Goal: Information Seeking & Learning: Learn about a topic

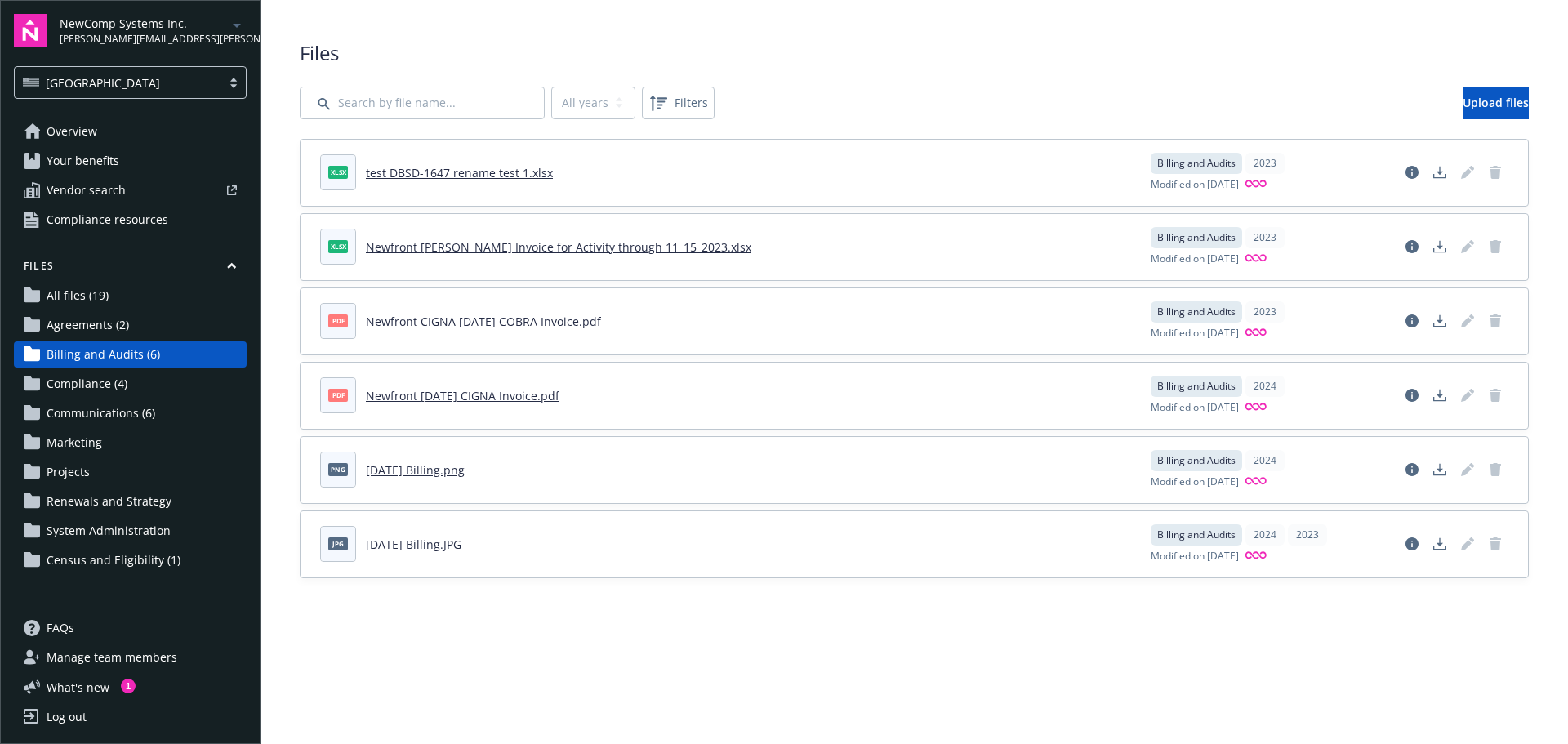
drag, startPoint x: 76, startPoint y: 127, endPoint x: 88, endPoint y: 135, distance: 14.4
click at [76, 127] on span "Overview" at bounding box center [72, 132] width 50 height 26
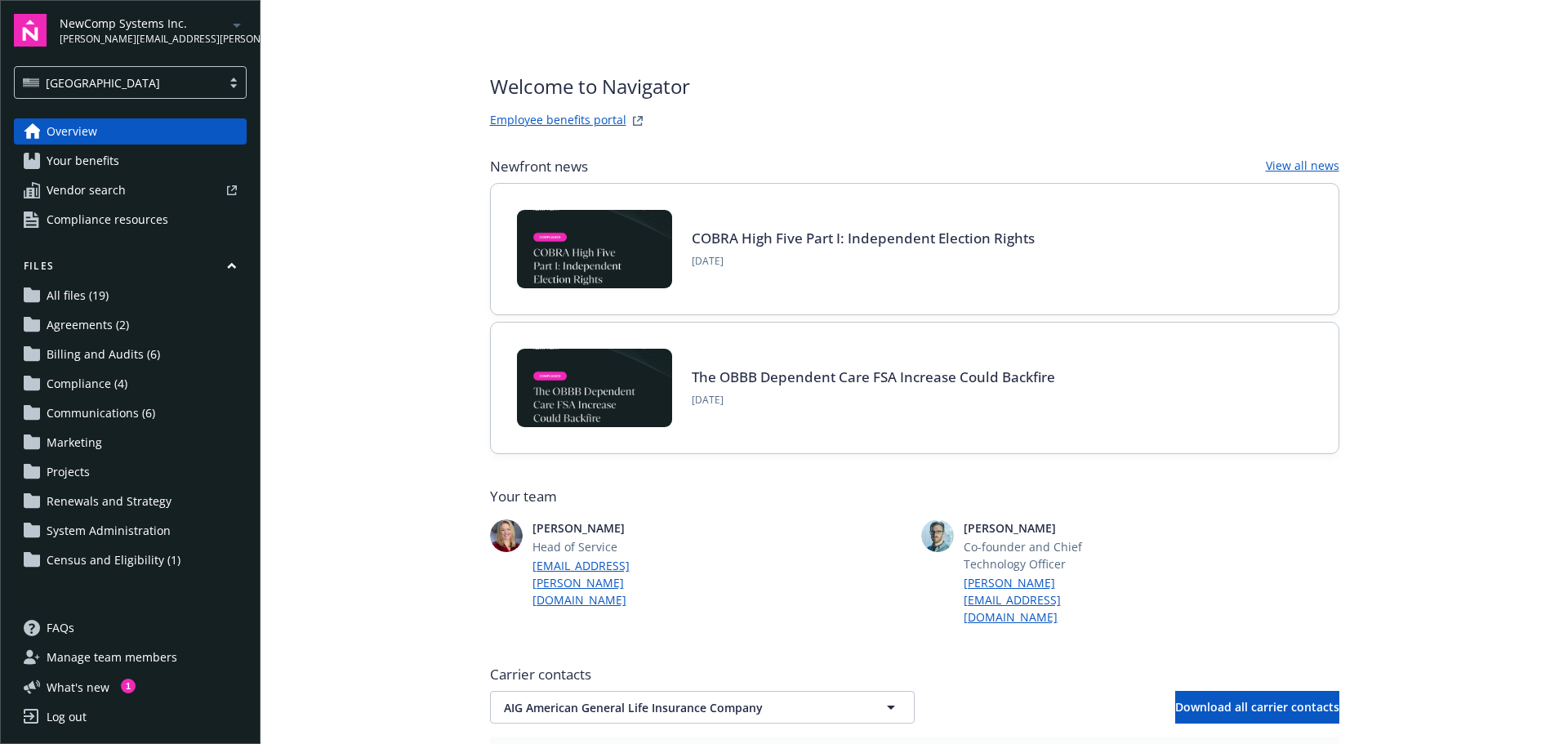
click at [543, 114] on link "Employee benefits portal" at bounding box center [557, 121] width 136 height 20
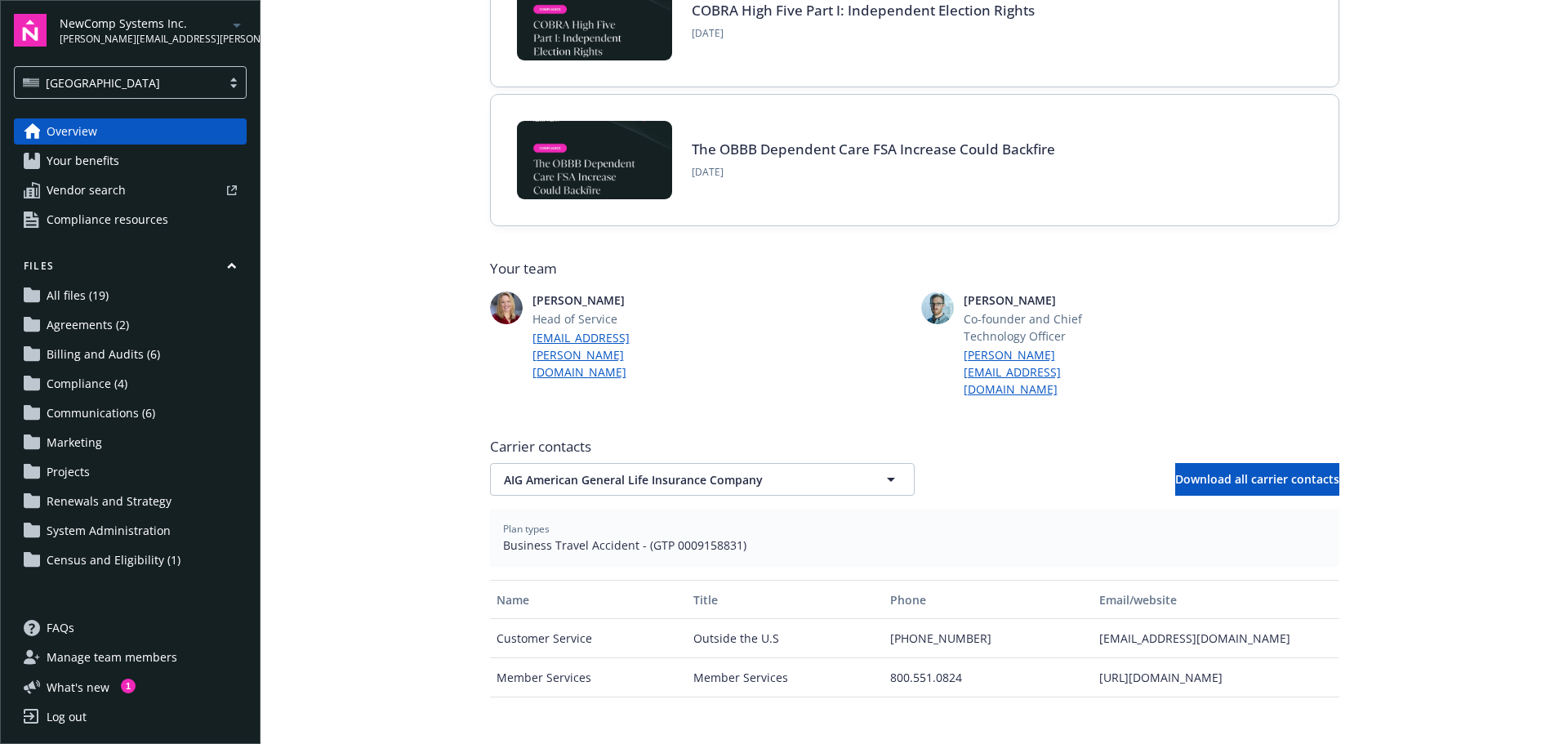
scroll to position [245, 0]
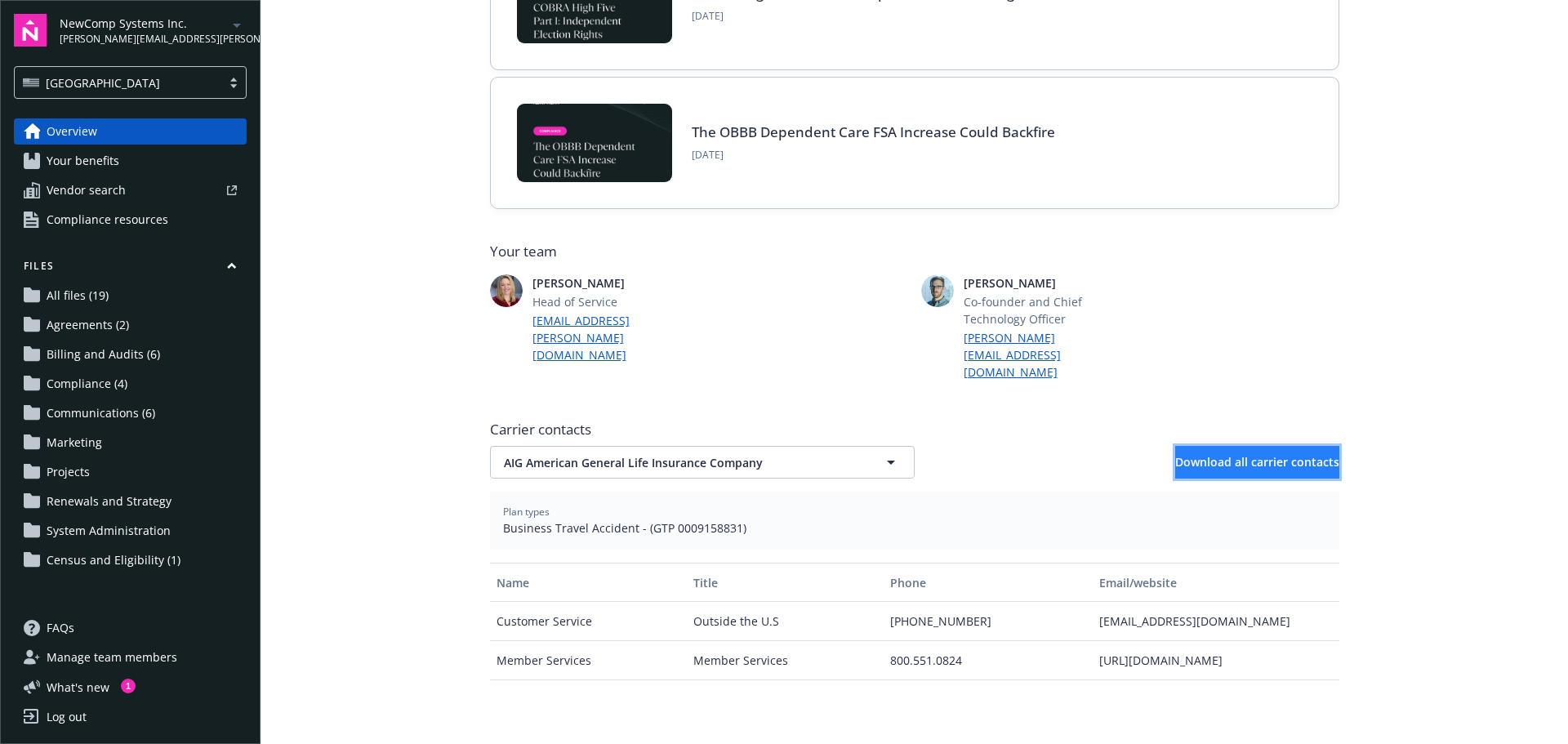
click at [1217, 454] on span "Download all carrier contacts" at bounding box center [1257, 462] width 164 height 16
click at [1518, 157] on main "Welcome to Navigator Employee benefits portal Newfront news View all news COBRA…" at bounding box center [914, 372] width 1307 height 744
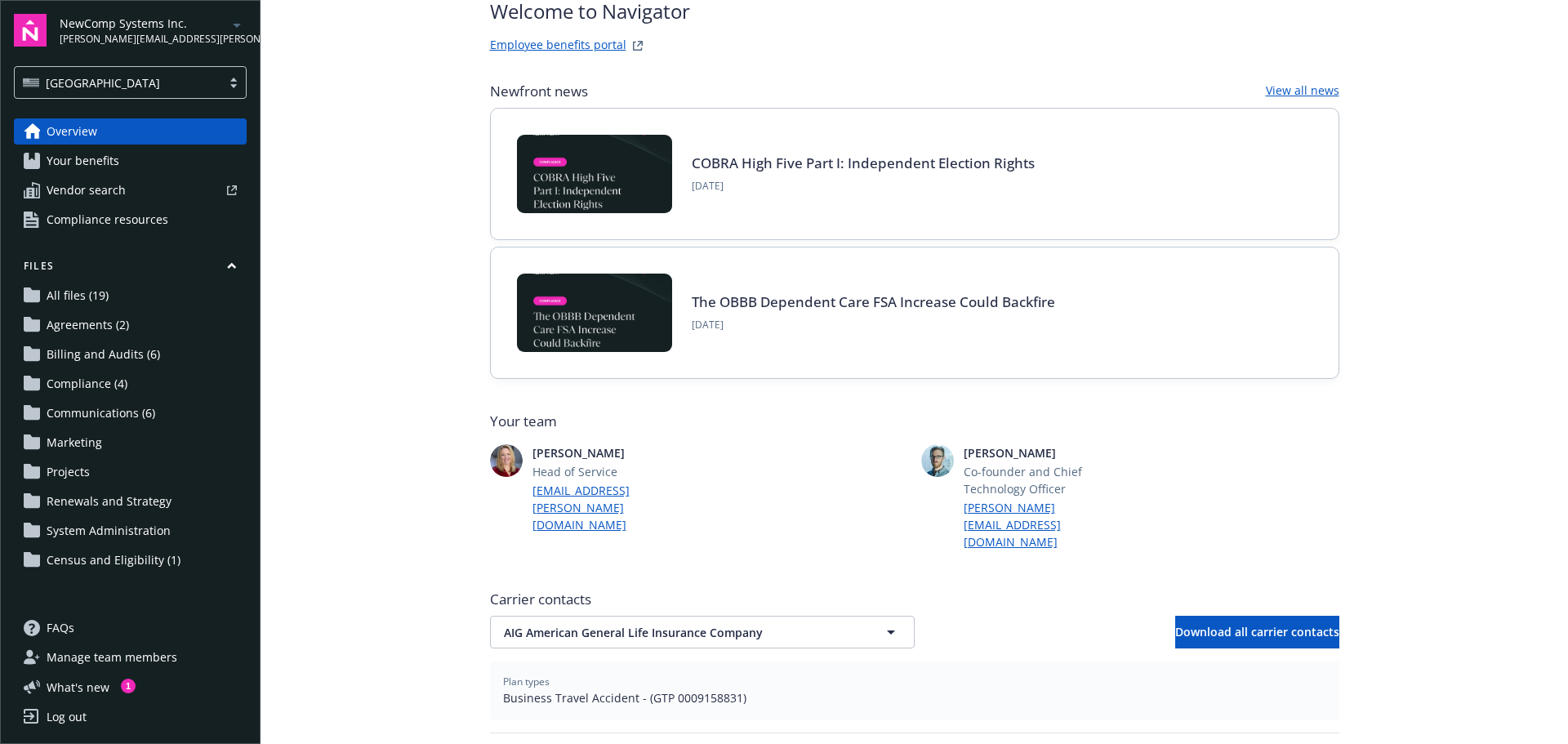
scroll to position [0, 0]
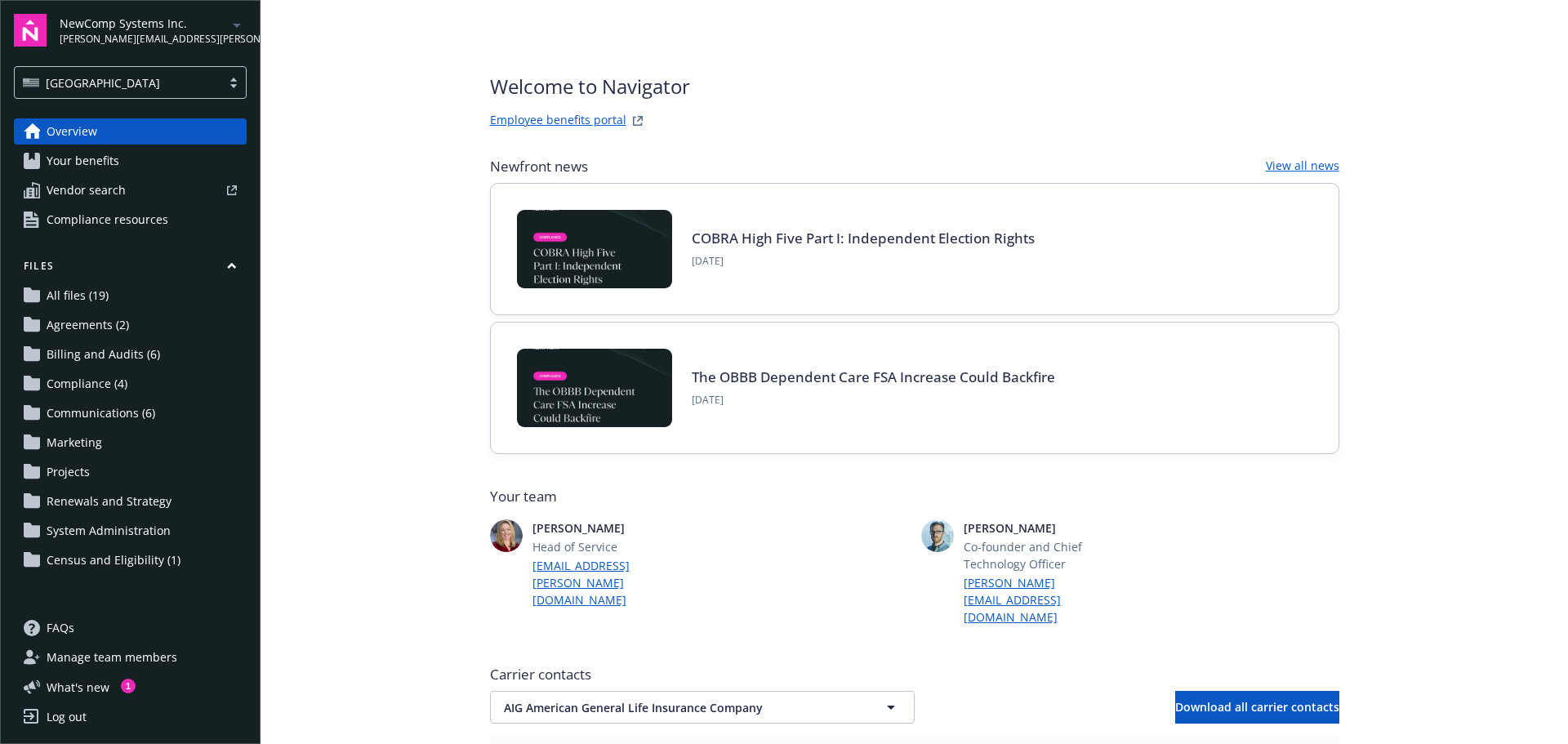
drag, startPoint x: 93, startPoint y: 166, endPoint x: 86, endPoint y: 173, distance: 9.9
click at [93, 166] on span "Your benefits" at bounding box center [83, 161] width 73 height 26
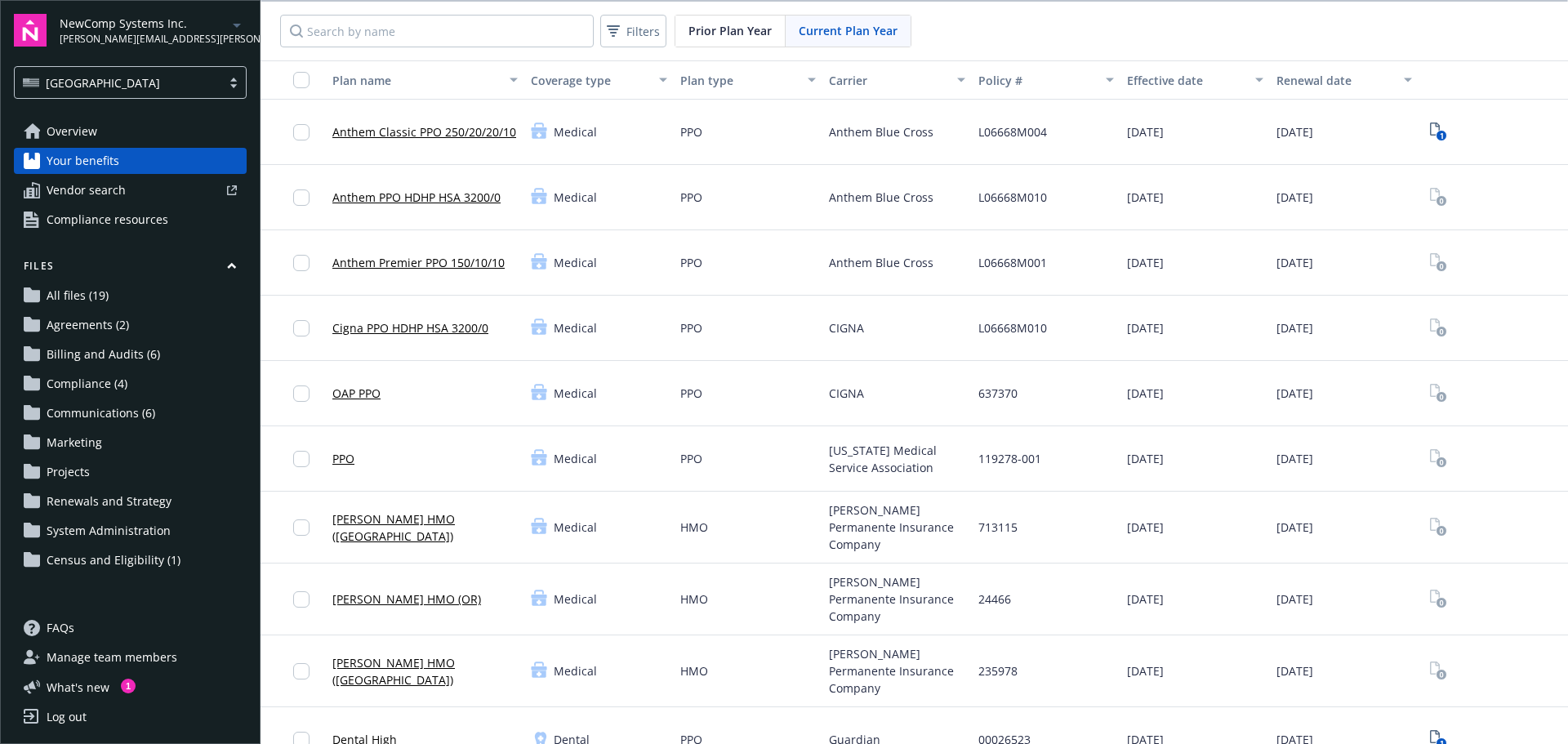
click at [433, 124] on link "Anthem Classic PPO 250/20/20/10" at bounding box center [424, 132] width 184 height 17
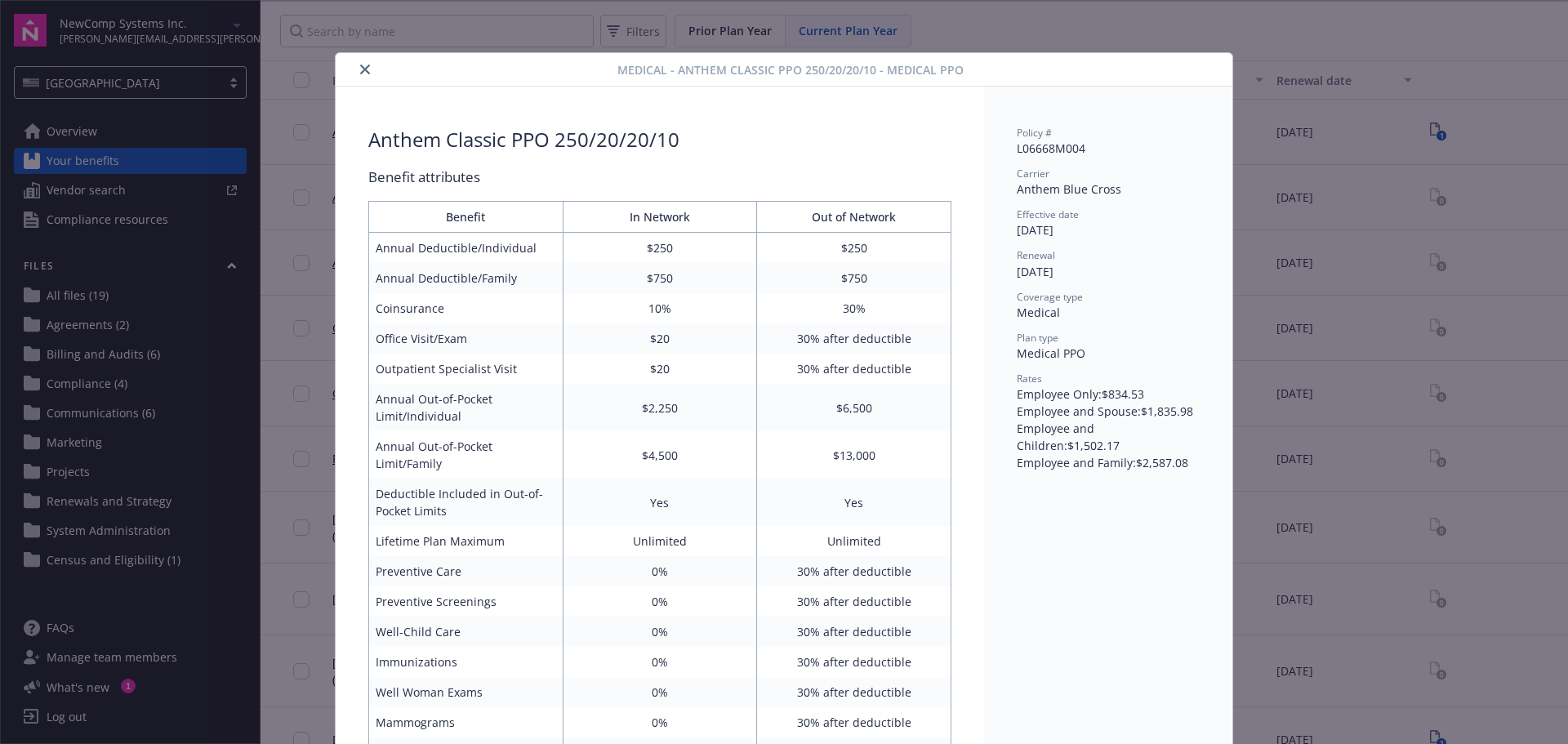
scroll to position [49, 0]
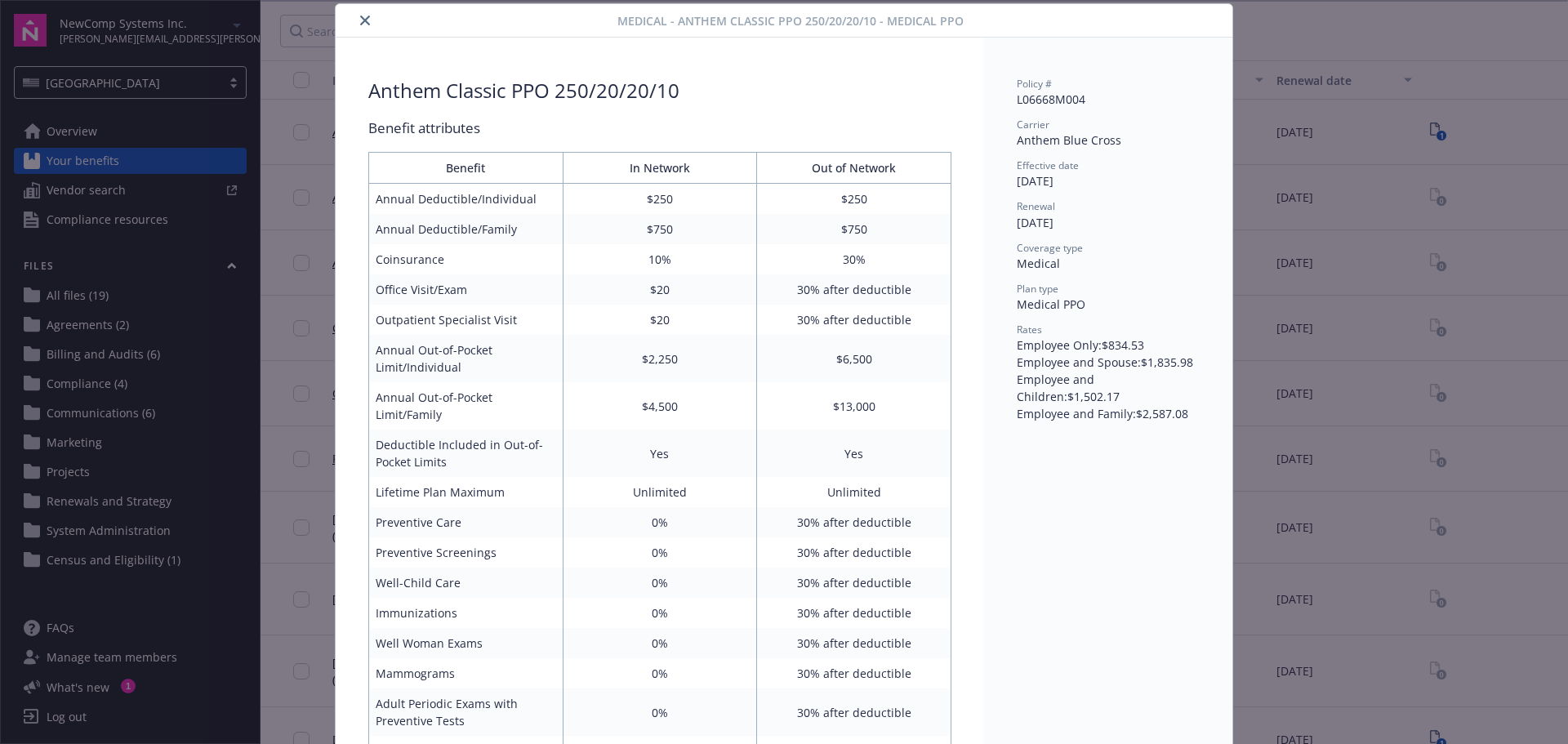
click at [360, 19] on icon "close" at bounding box center [364, 20] width 10 height 10
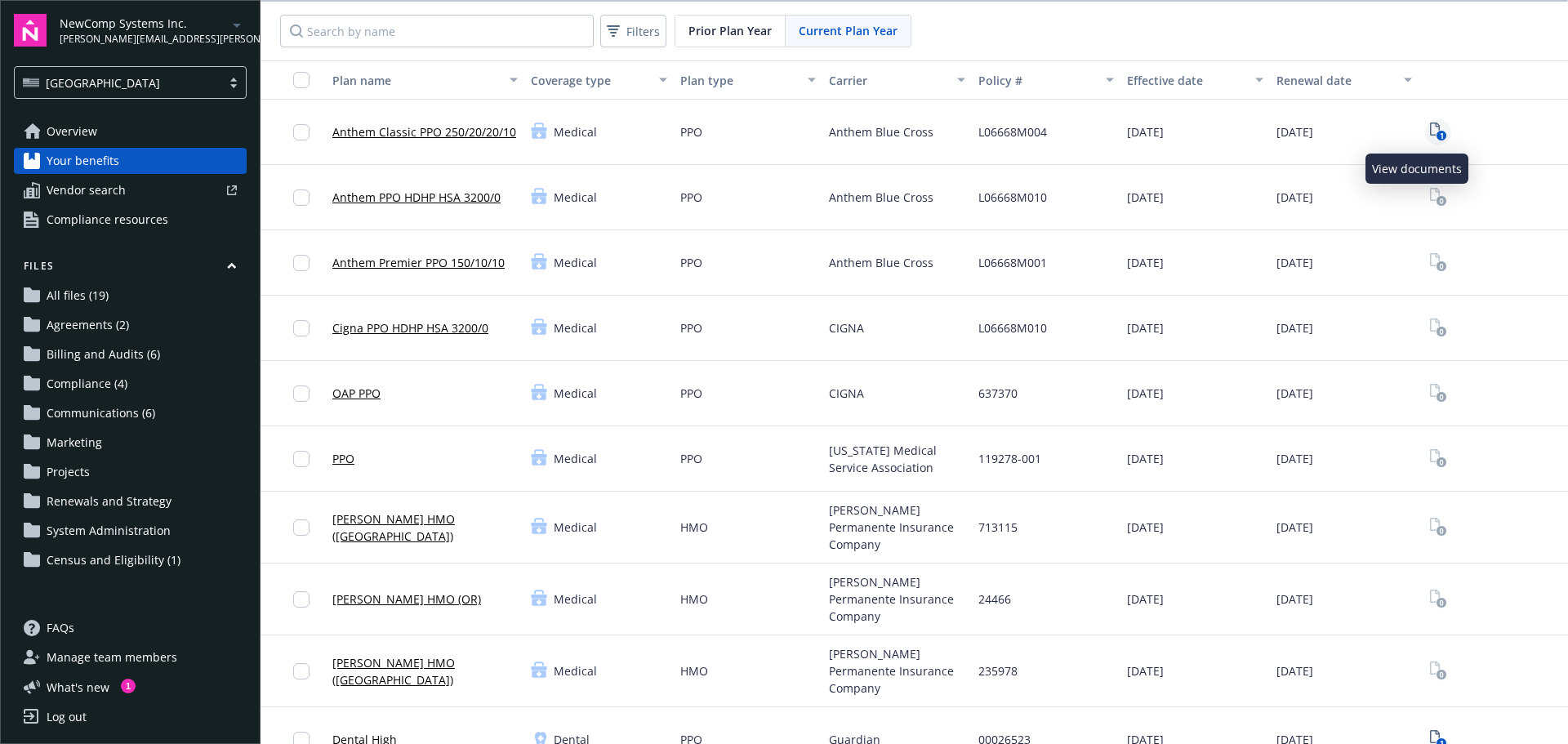
click at [1430, 132] on icon "1" at bounding box center [1439, 132] width 17 height 19
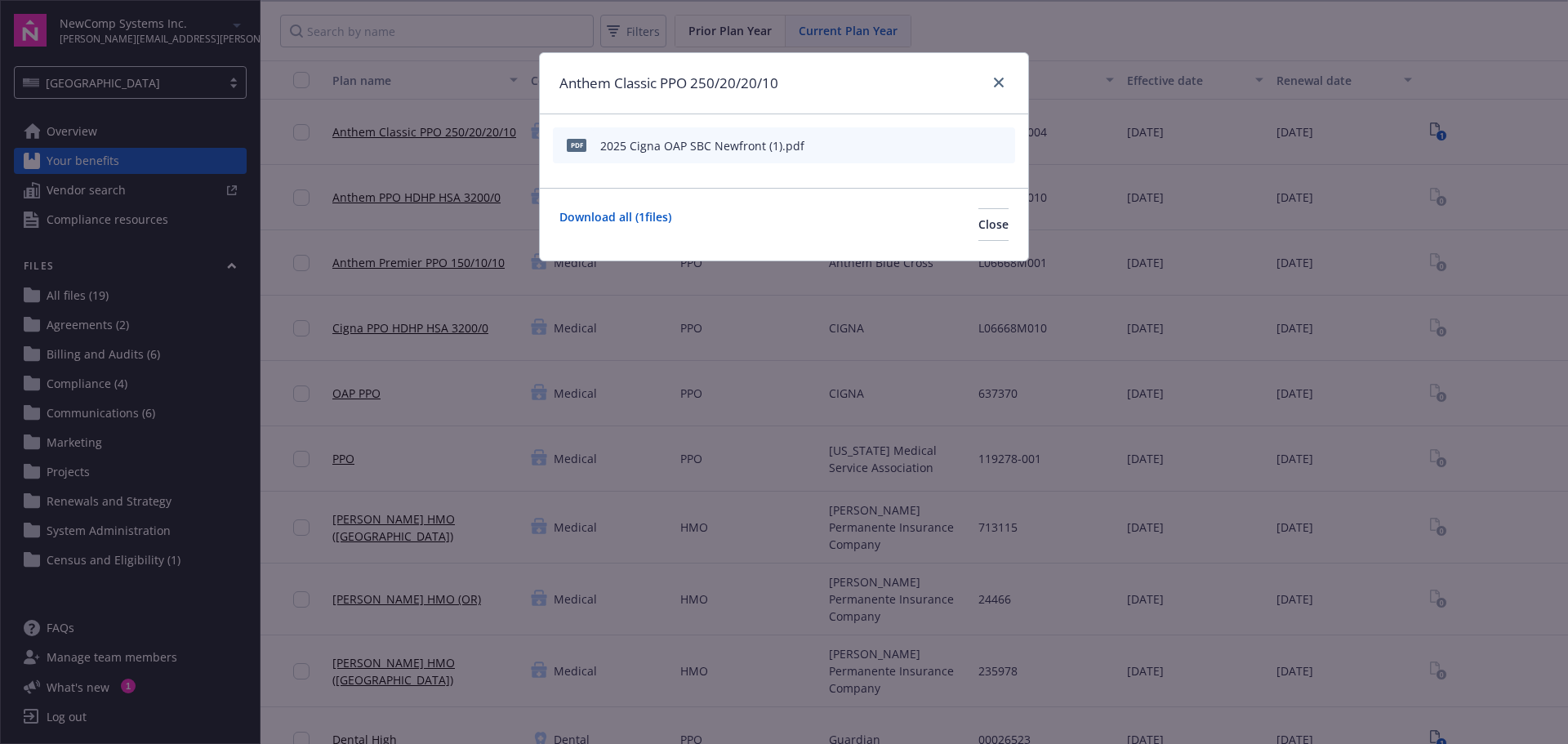
click at [1003, 142] on icon "preview file" at bounding box center [999, 144] width 15 height 11
click at [1003, 85] on icon "close" at bounding box center [999, 82] width 10 height 10
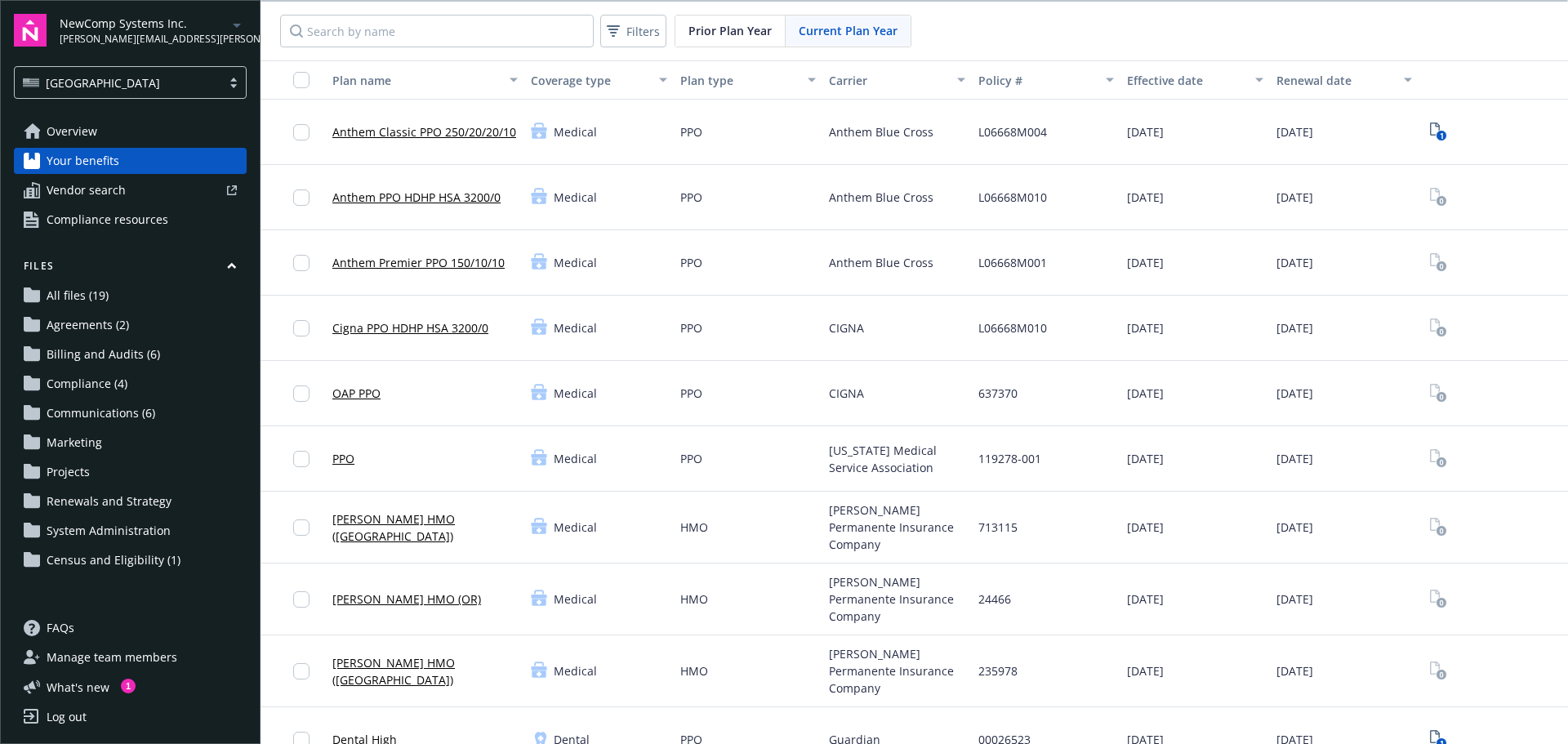
click at [69, 193] on span "Vendor search" at bounding box center [86, 190] width 79 height 26
click at [110, 223] on span "Compliance resources" at bounding box center [107, 219] width 121 height 26
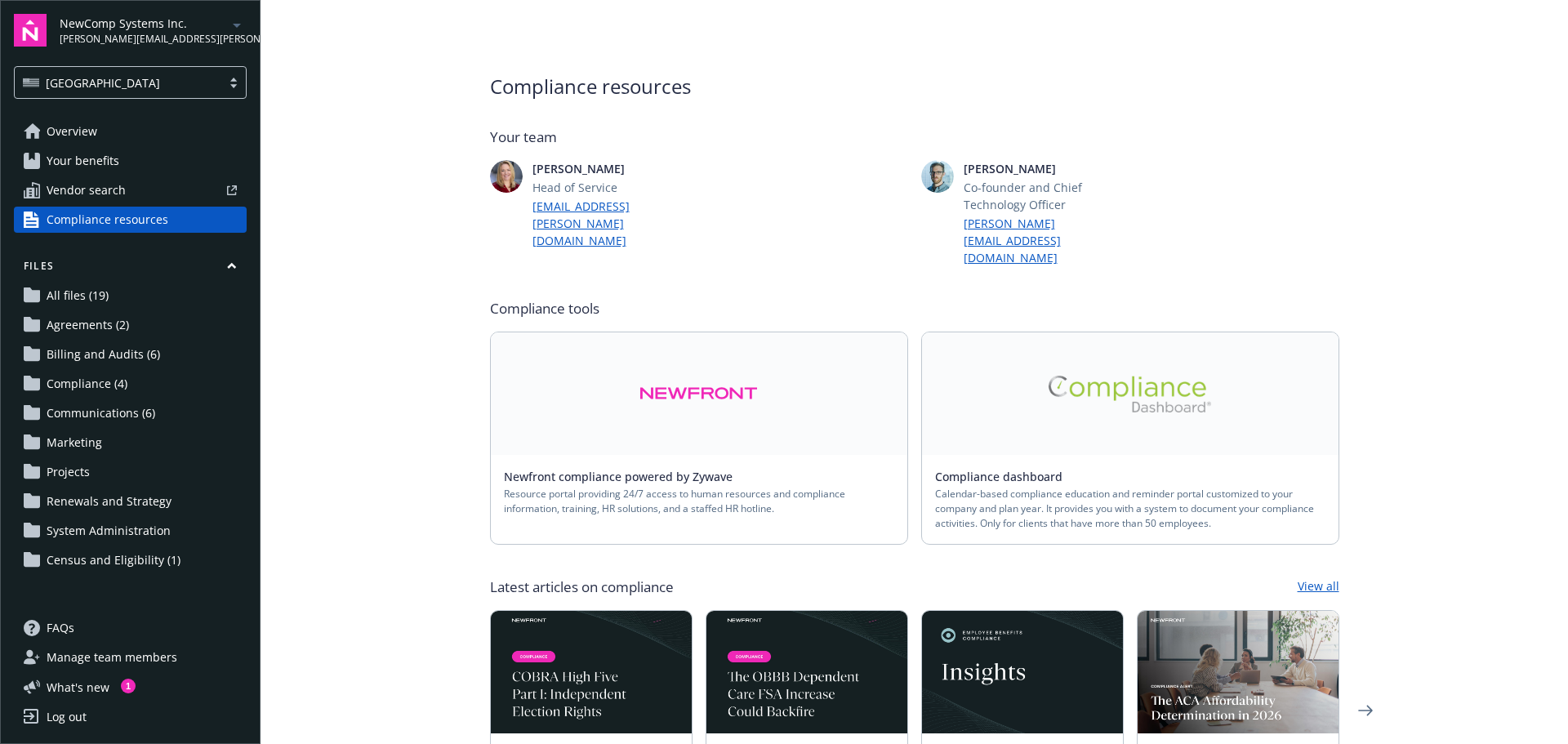
click at [82, 305] on span "All files (19)" at bounding box center [78, 296] width 62 height 26
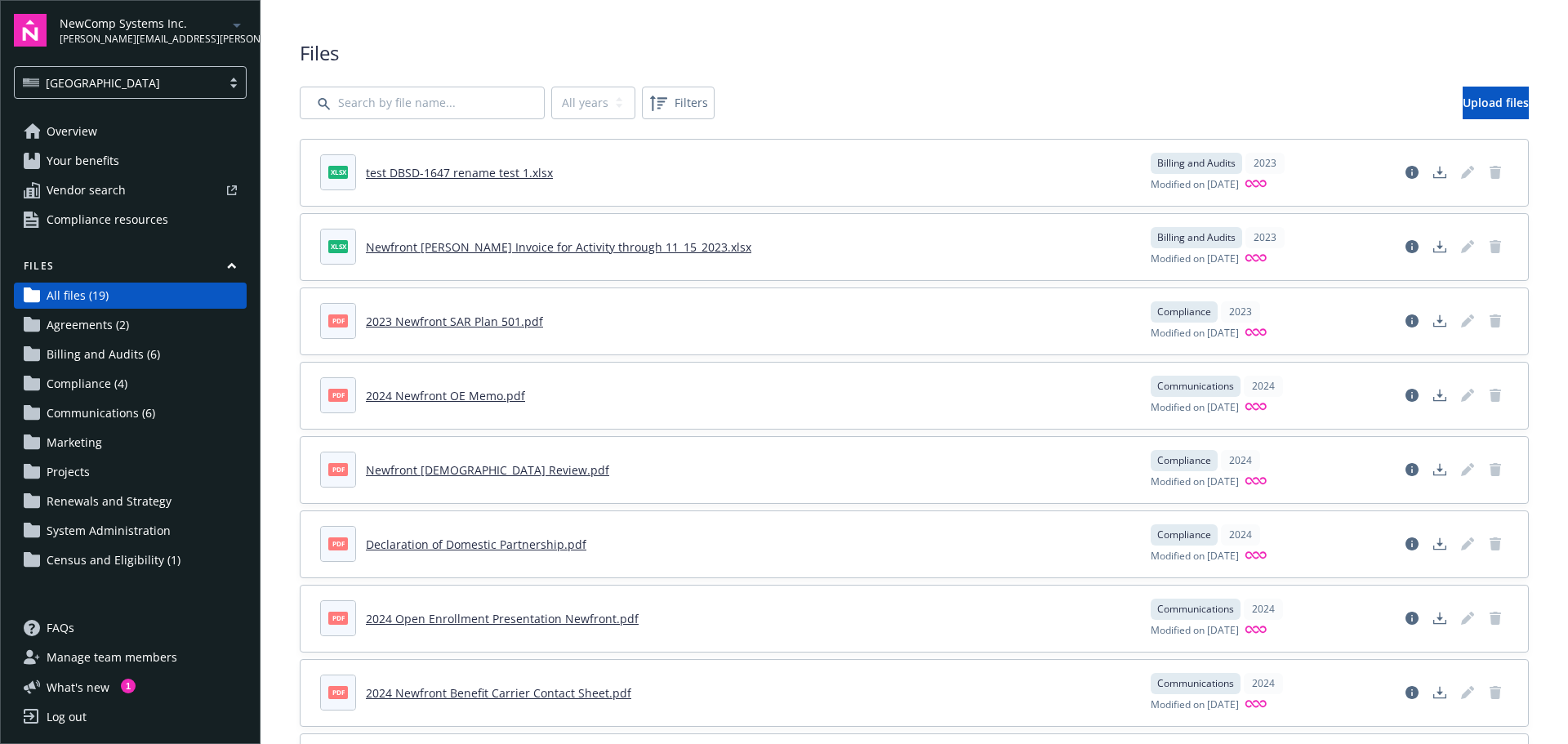
click at [91, 357] on span "Billing and Audits (6)" at bounding box center [103, 355] width 114 height 26
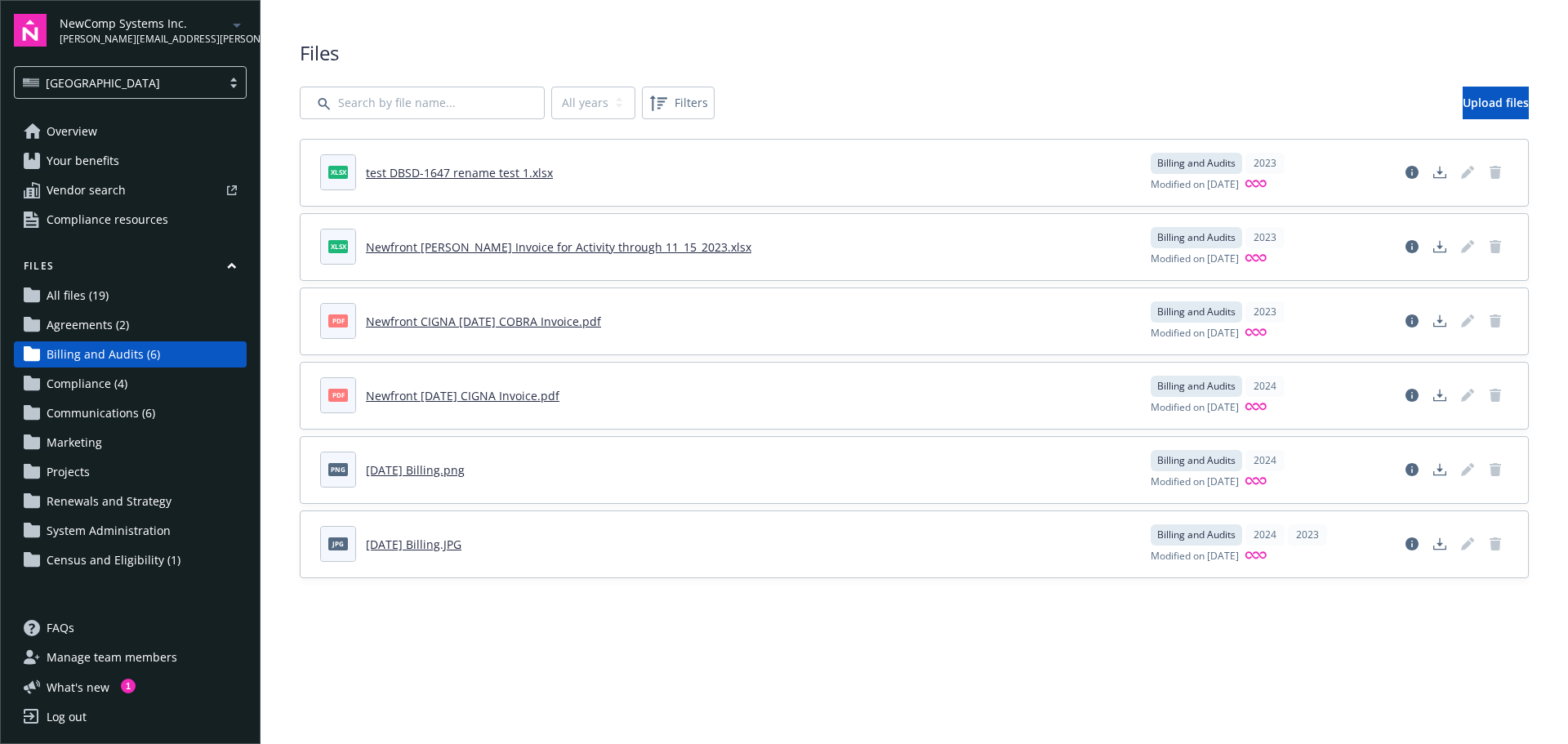
click at [53, 480] on span "Projects" at bounding box center [68, 472] width 43 height 26
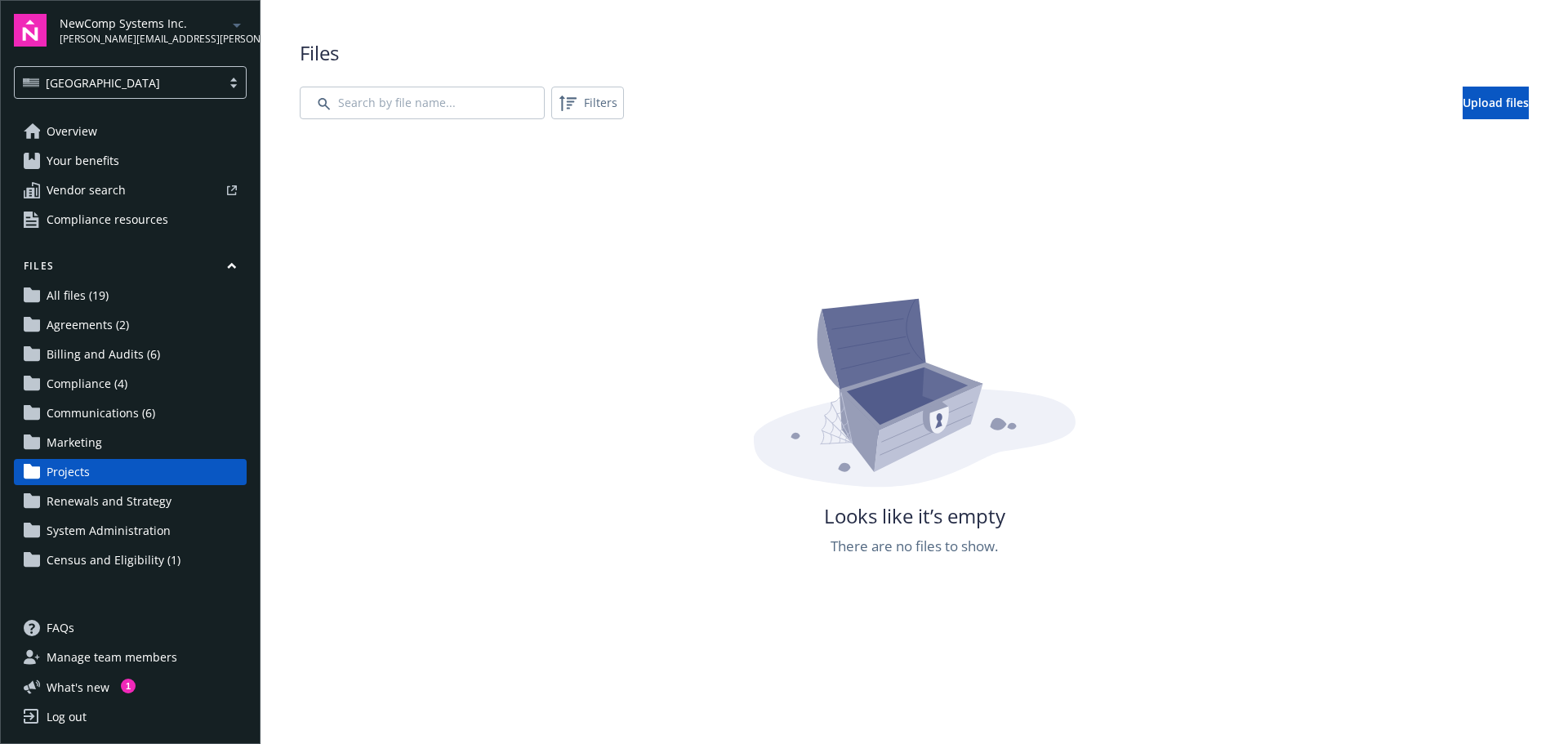
click at [129, 310] on div "Files All files (19) Agreements (2) Billing and Audits (6) Compliance (4) Commu…" at bounding box center [130, 416] width 232 height 315
click at [97, 297] on span "All files (19)" at bounding box center [78, 296] width 62 height 26
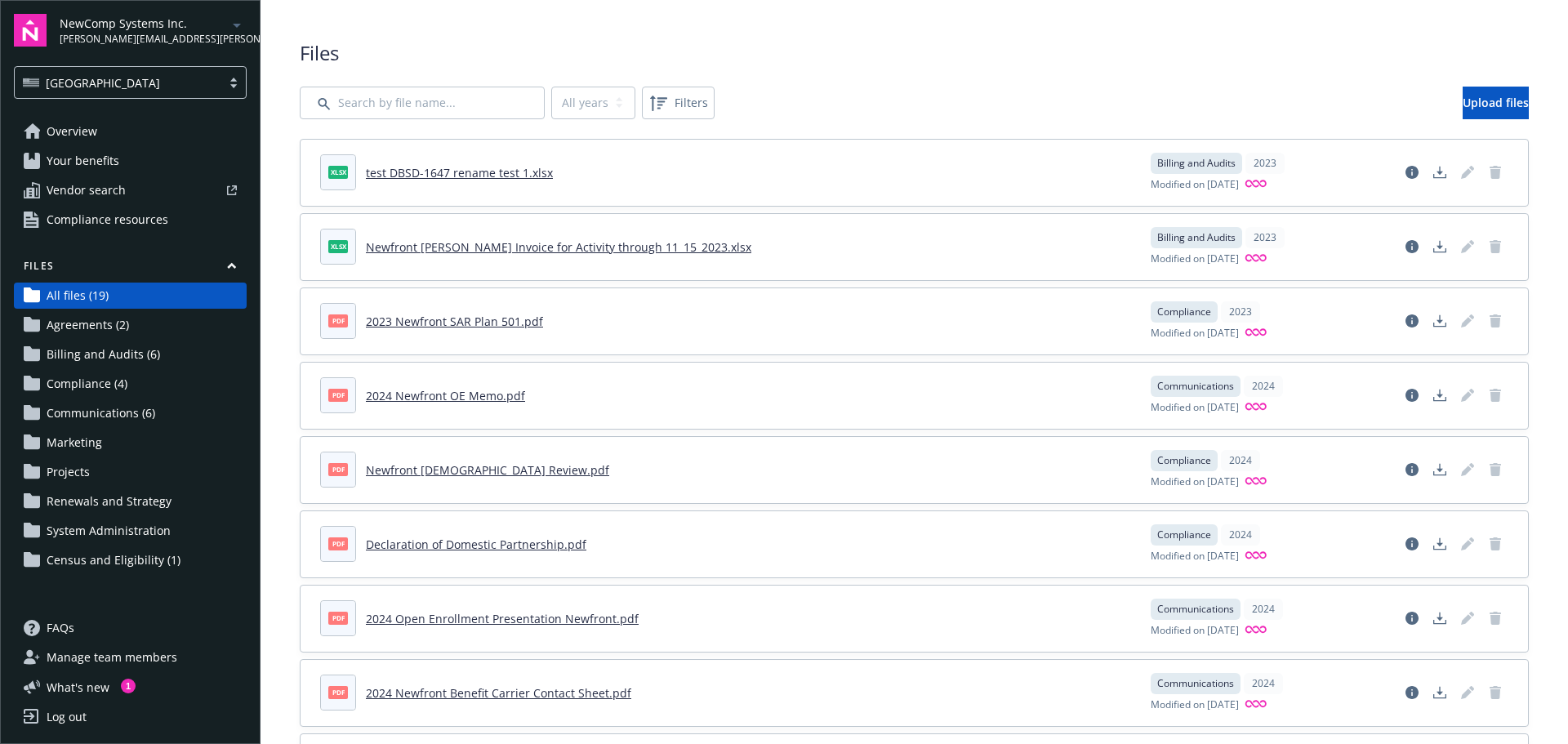
click at [62, 122] on span "Overview" at bounding box center [72, 132] width 50 height 26
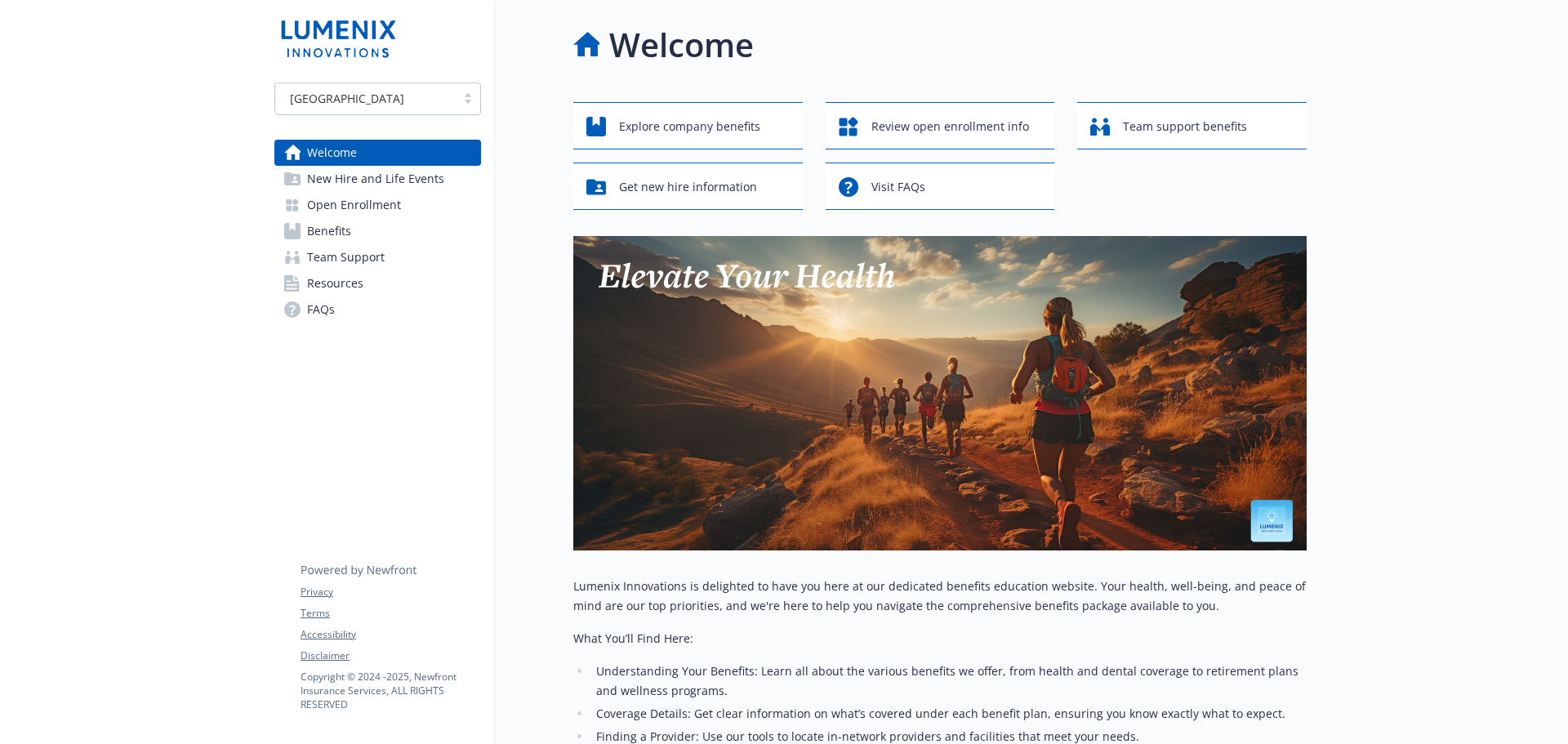
click at [433, 182] on span "New Hire and Life Events" at bounding box center [375, 179] width 137 height 26
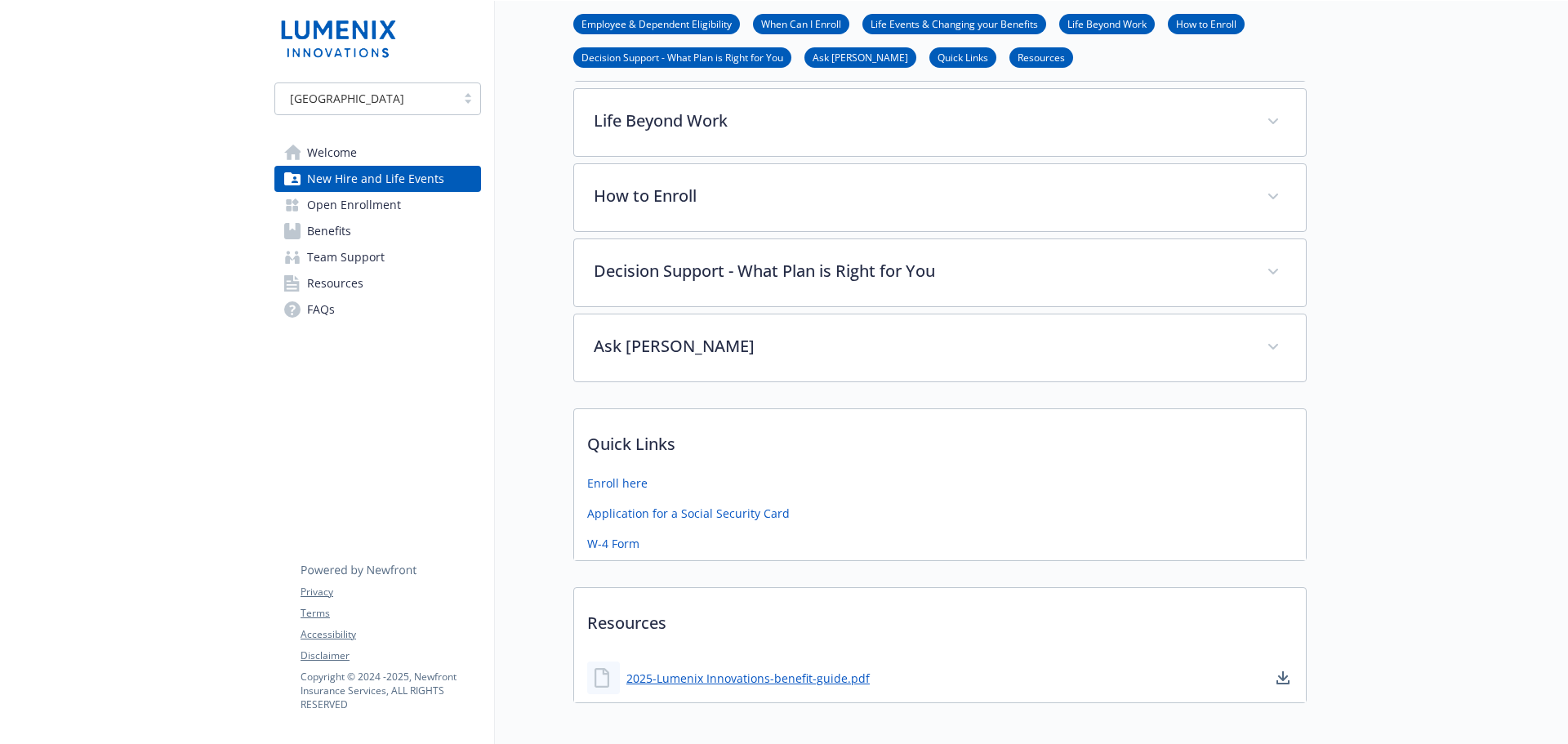
scroll to position [490, 0]
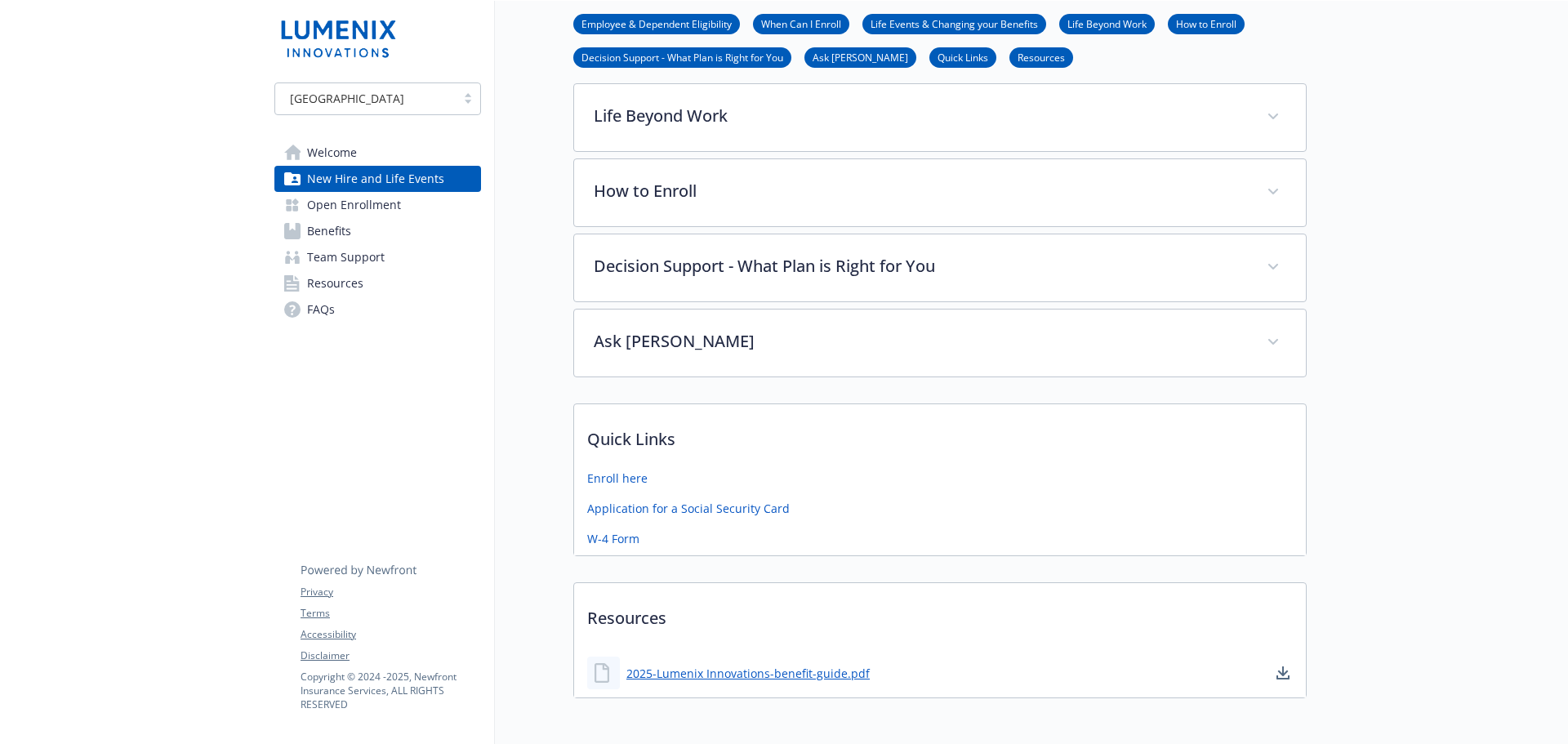
click at [319, 202] on span "Open Enrollment" at bounding box center [354, 205] width 94 height 26
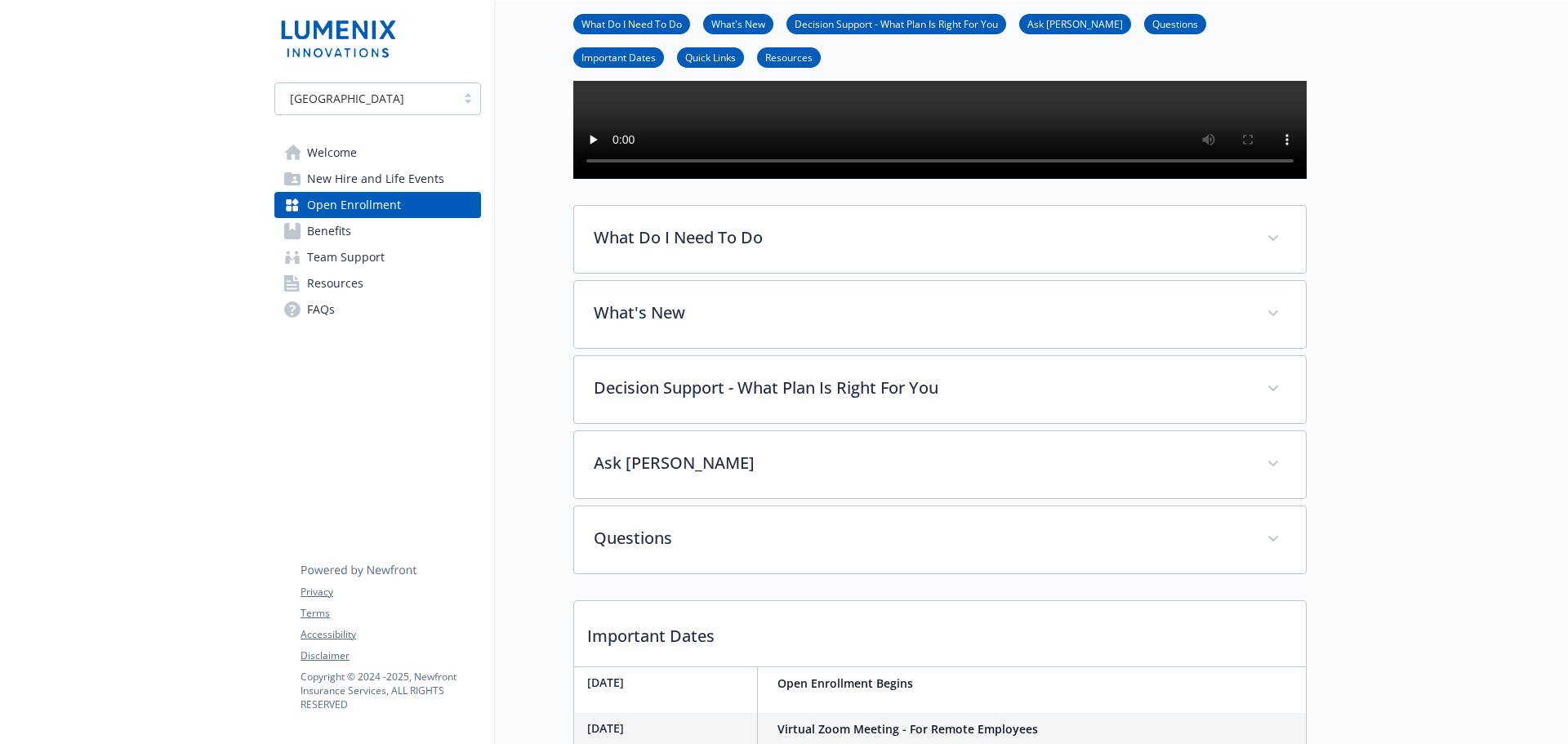
scroll to position [163, 0]
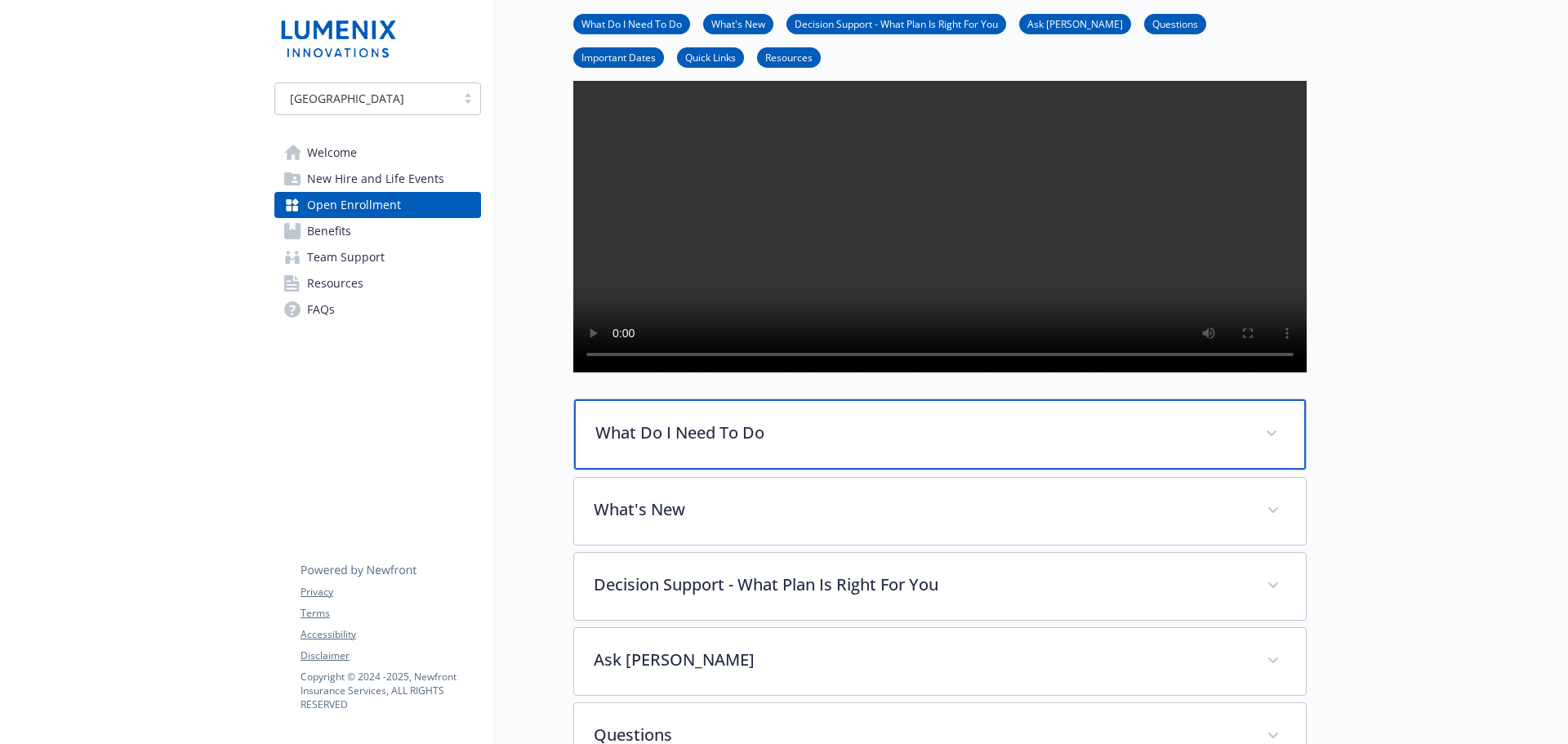
click at [790, 445] on p "What Do I Need To Do" at bounding box center [921, 433] width 650 height 24
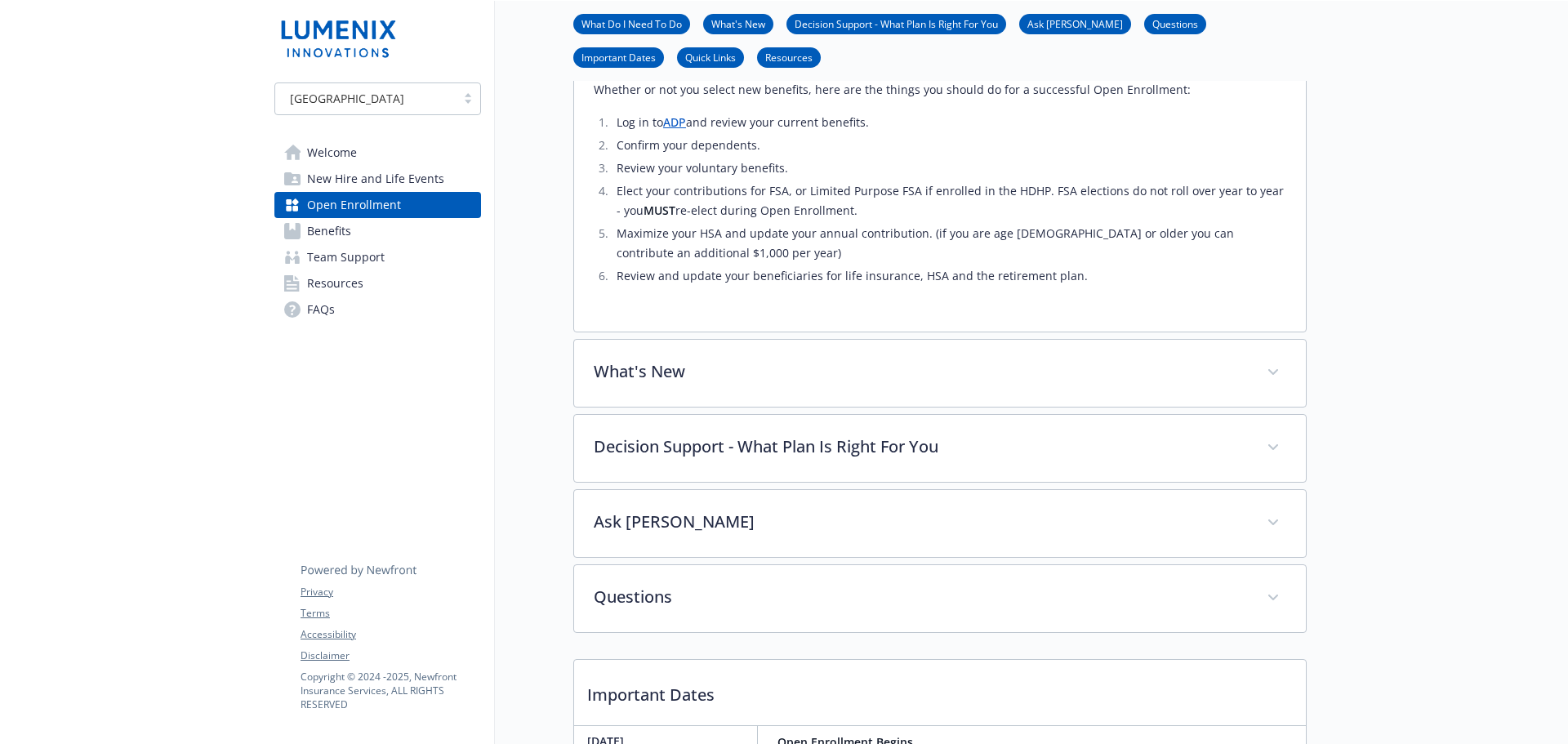
scroll to position [981, 0]
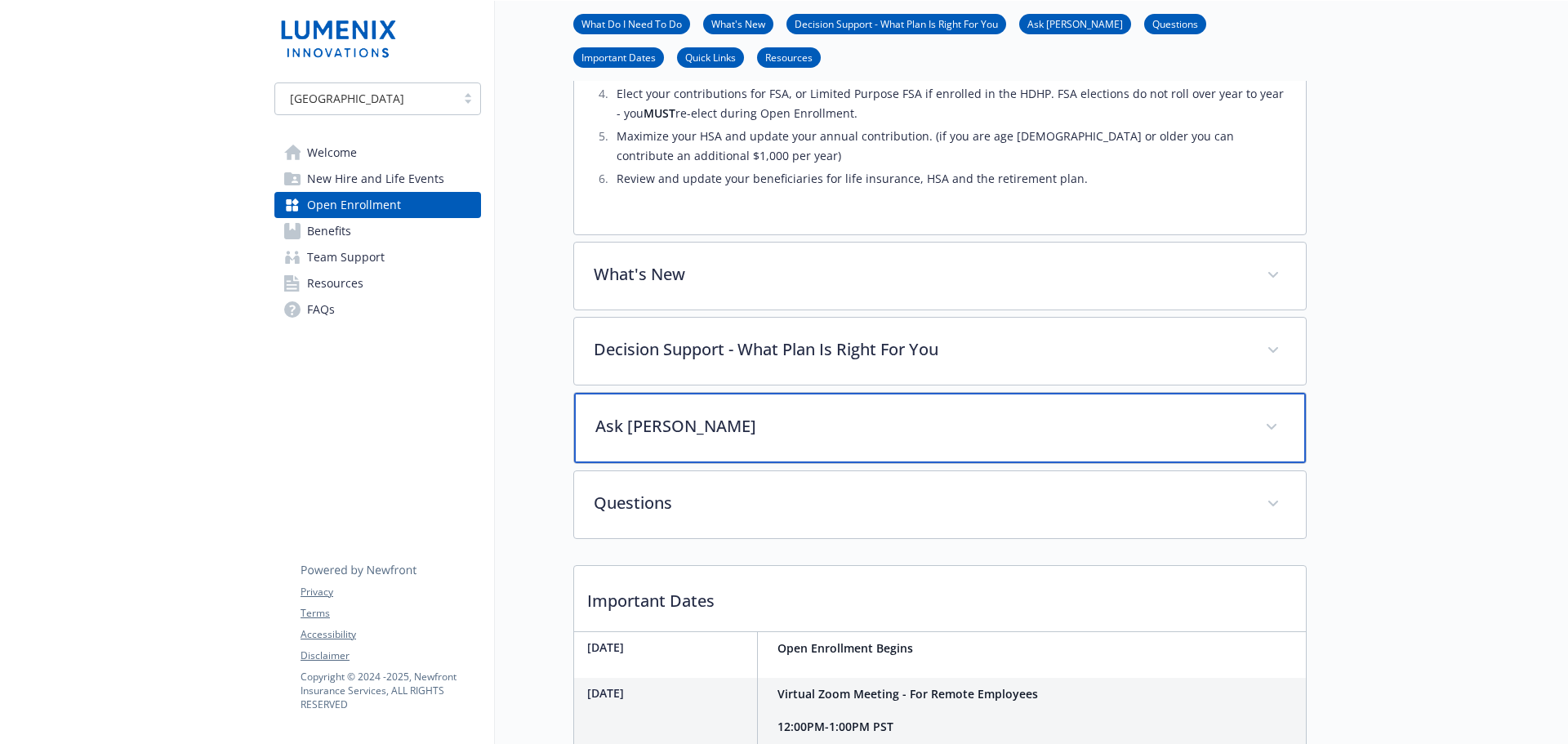
click at [784, 439] on p "Ask Benji" at bounding box center [921, 427] width 650 height 24
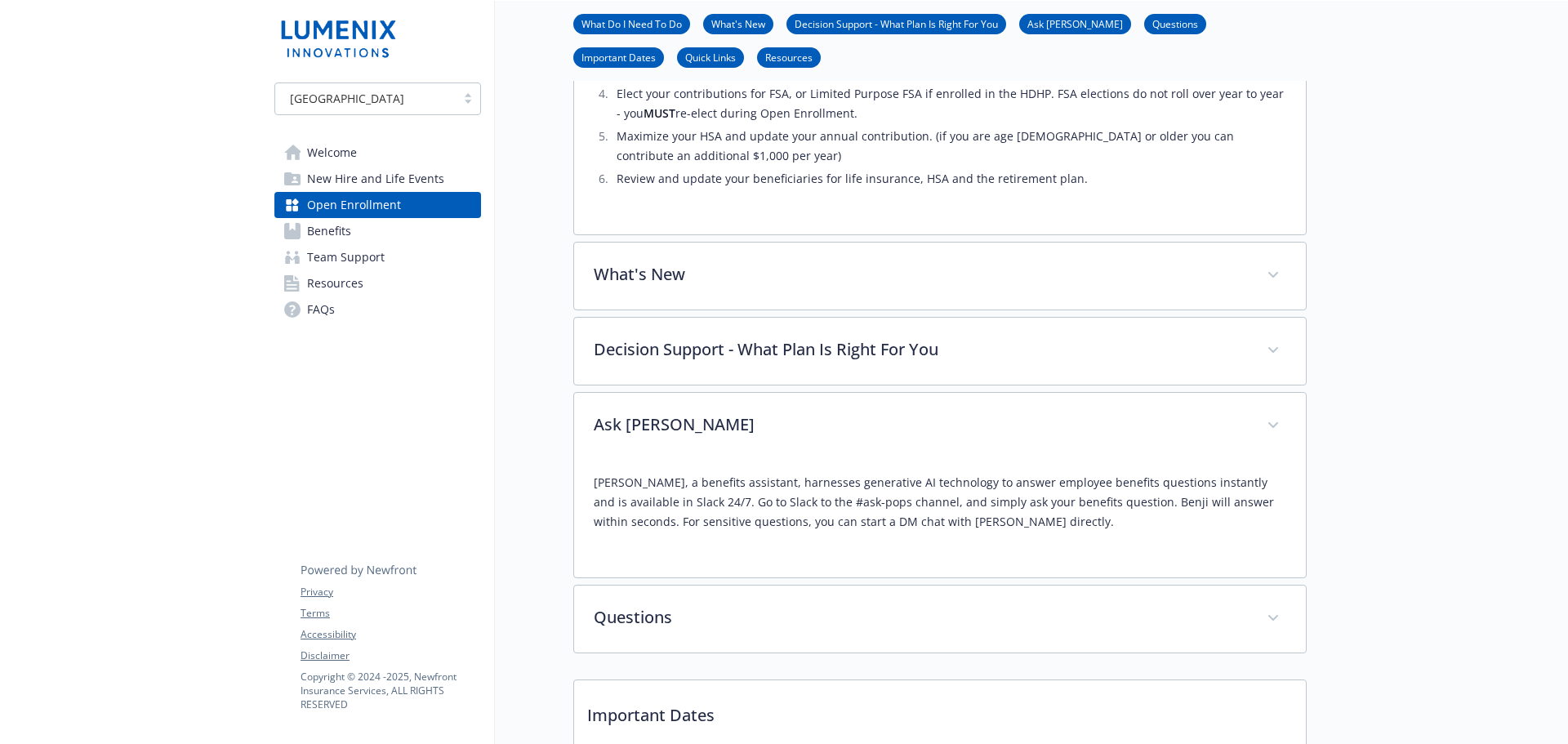
click at [319, 238] on span "Benefits" at bounding box center [329, 232] width 44 height 26
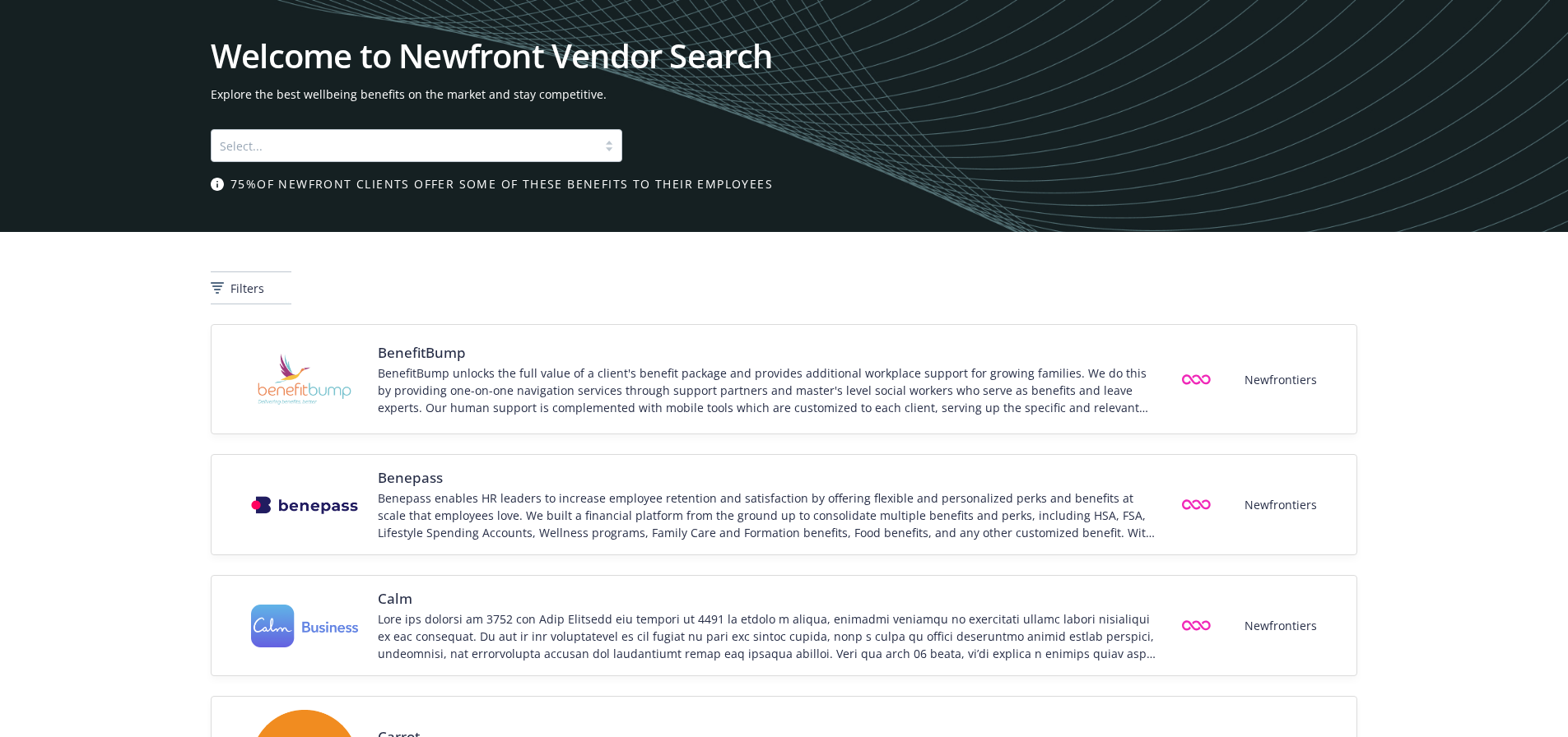
click at [610, 144] on div at bounding box center [609, 145] width 24 height 13
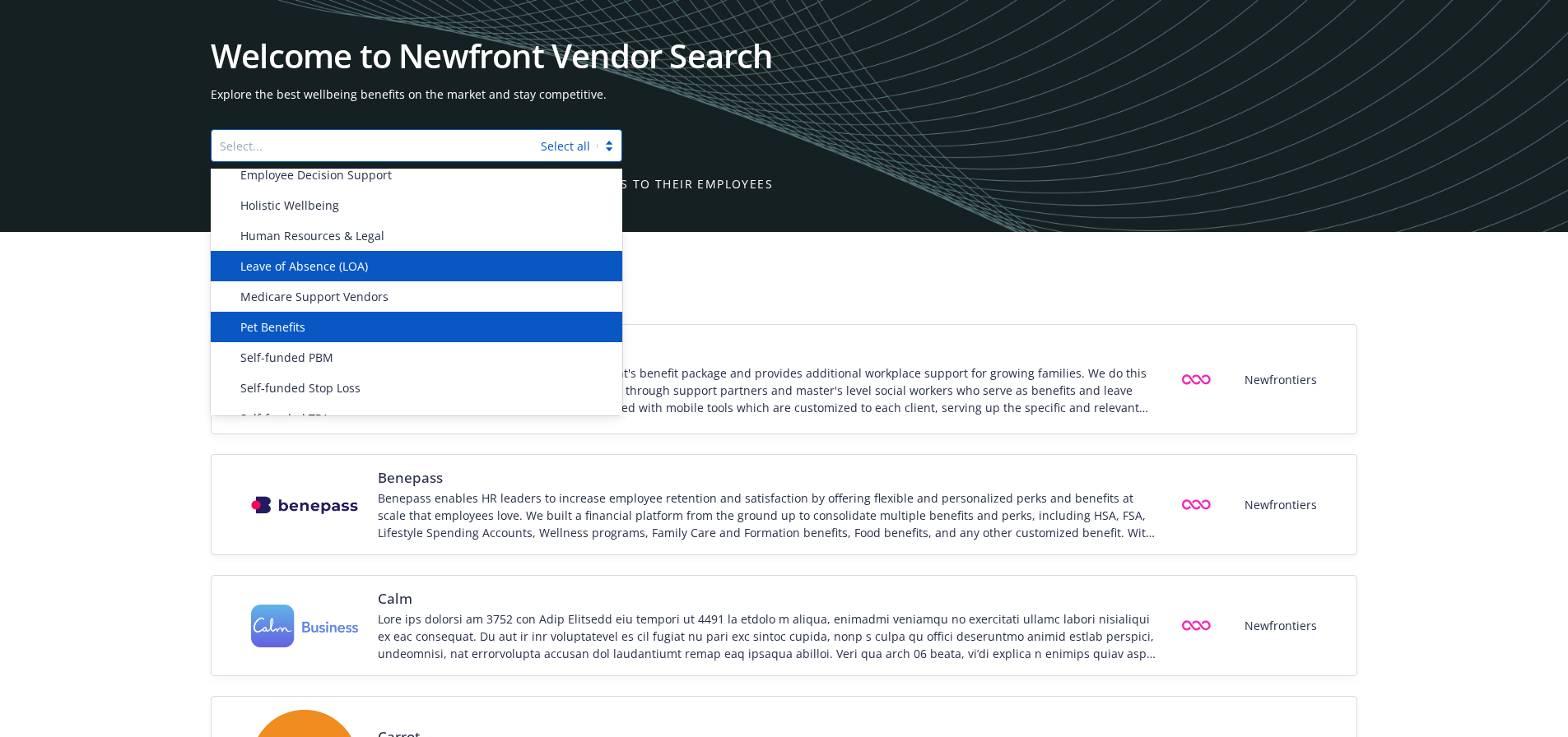
scroll to position [764, 0]
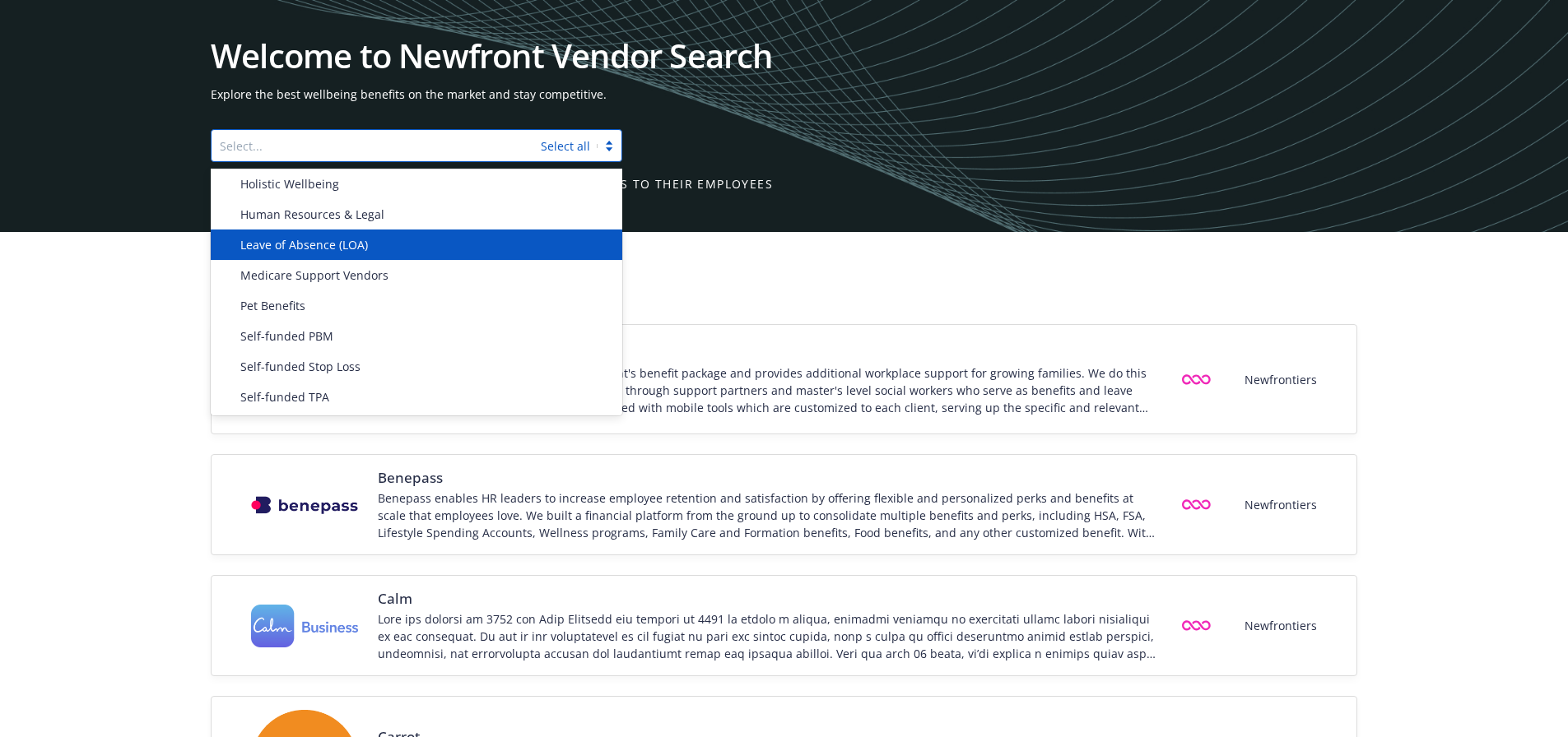
click at [360, 250] on span "Leave of Absence (LOA)" at bounding box center [304, 245] width 128 height 17
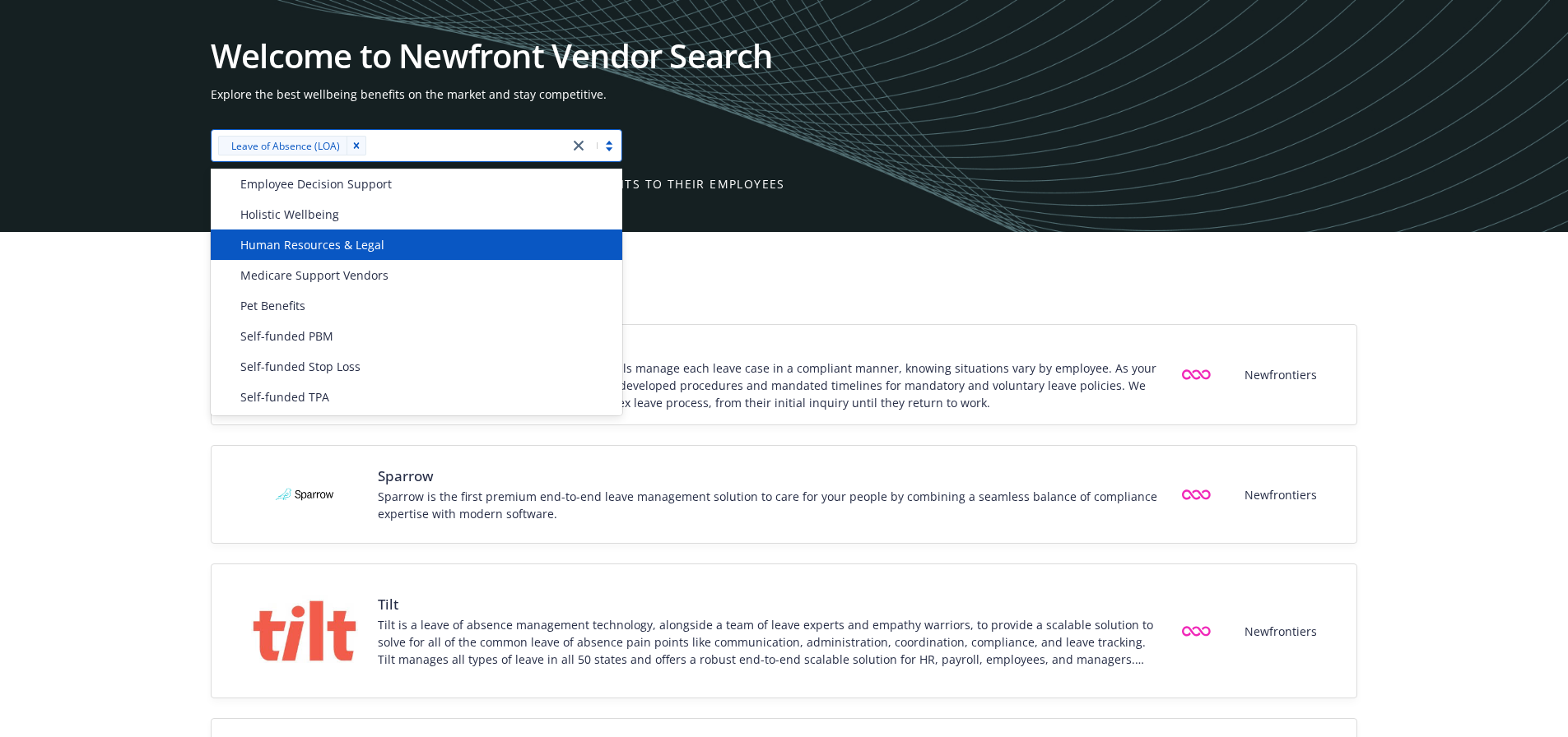
scroll to position [734, 0]
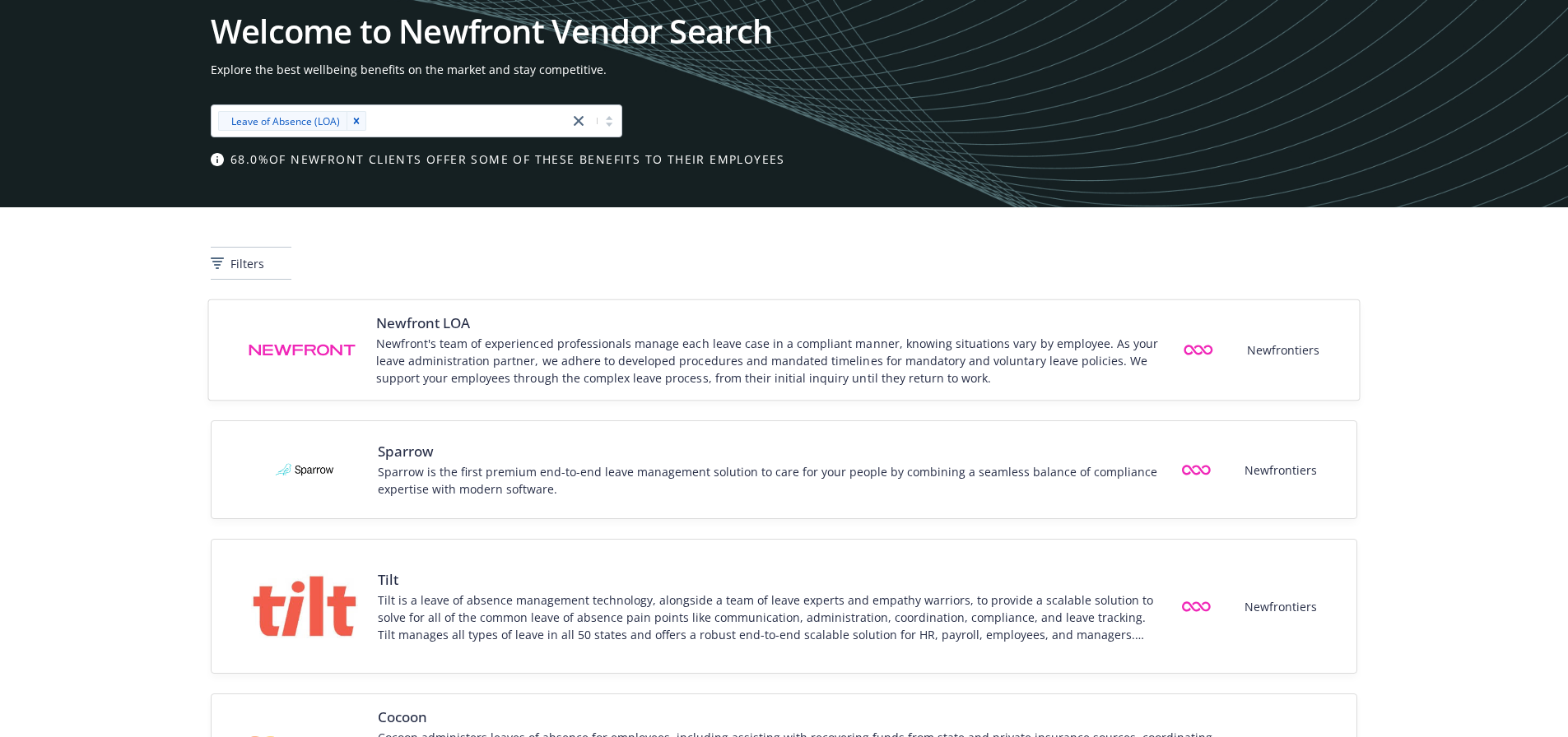
scroll to position [0, 0]
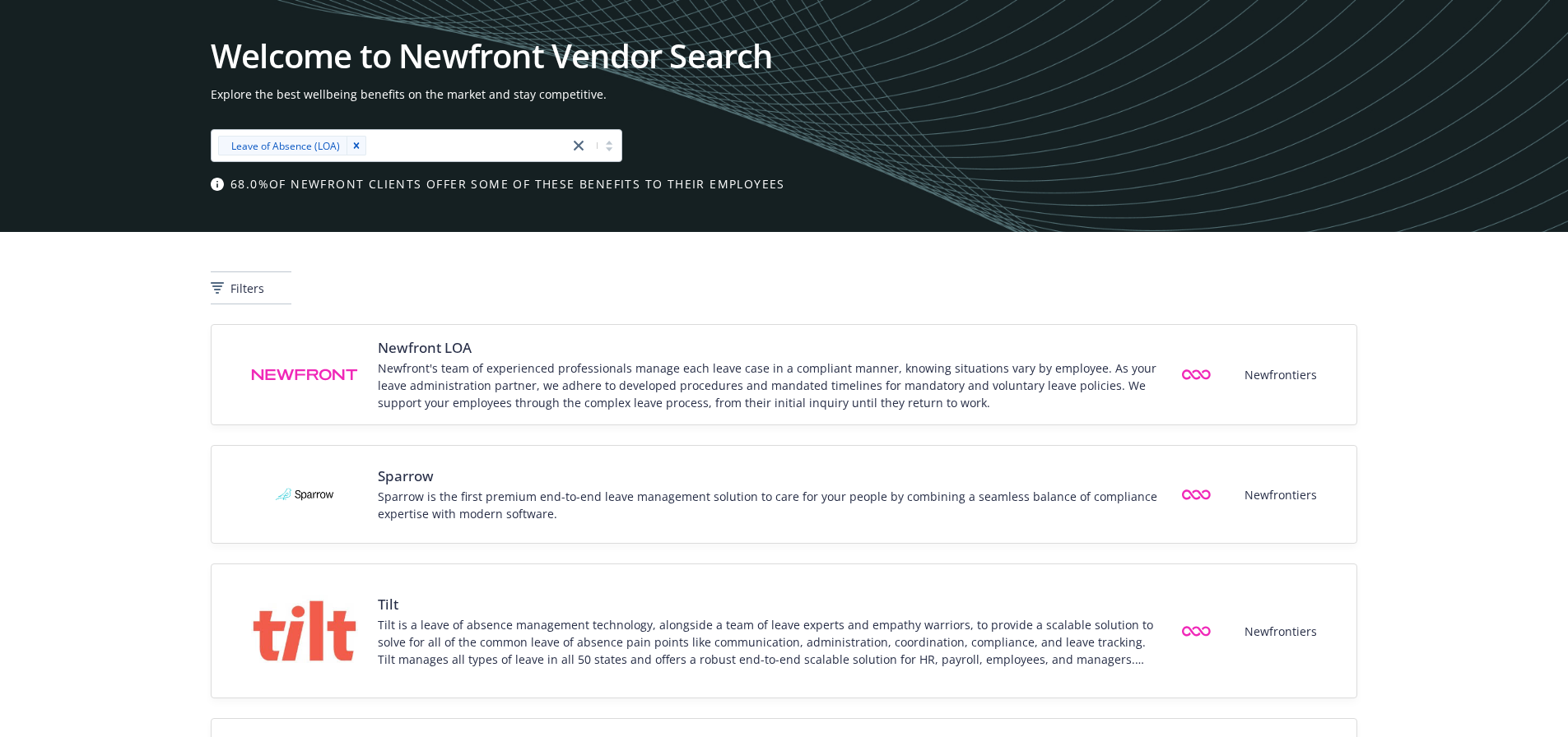
click at [602, 151] on div at bounding box center [595, 145] width 52 height 20
click at [576, 147] on icon "close" at bounding box center [578, 145] width 10 height 10
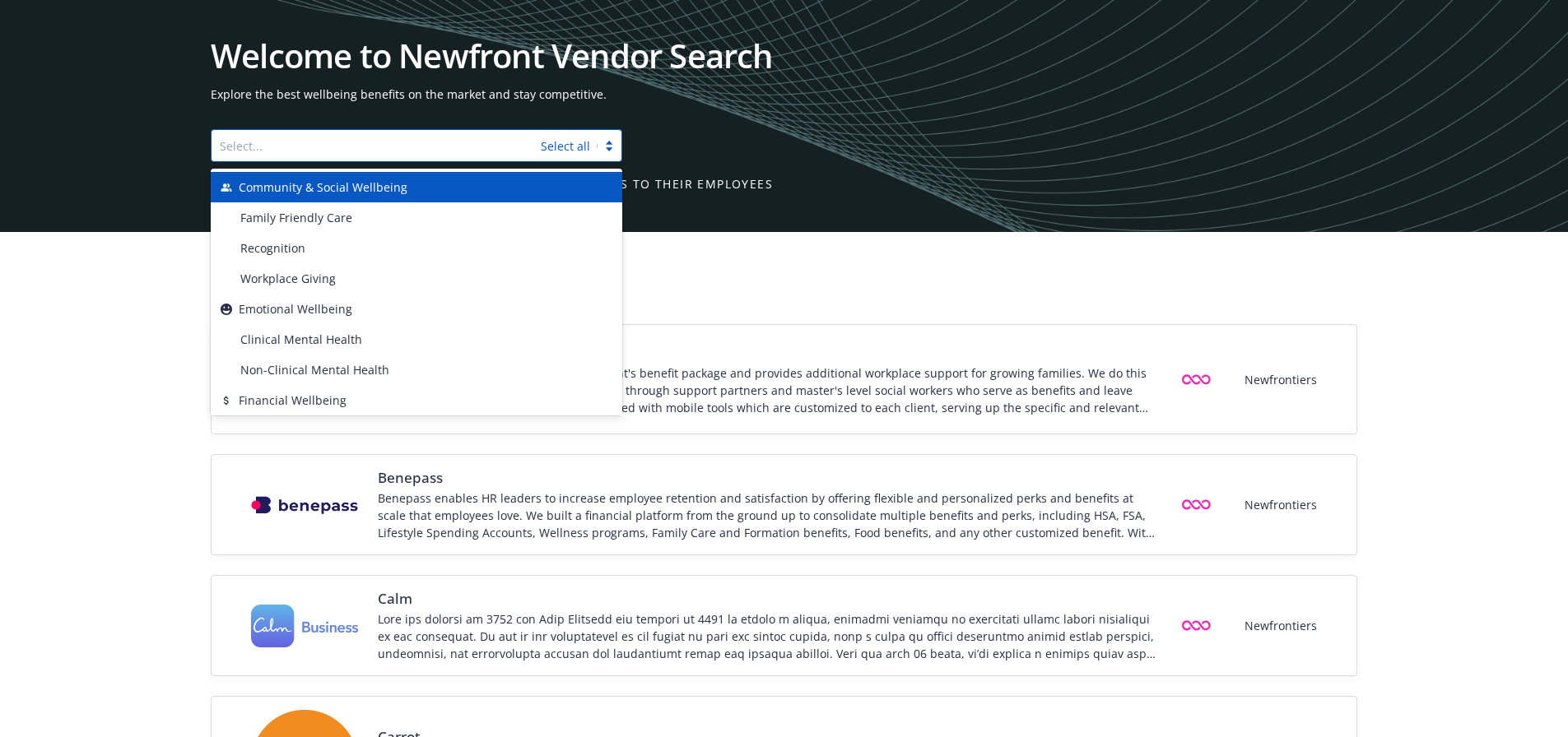
click at [609, 148] on div at bounding box center [609, 146] width 24 height 17
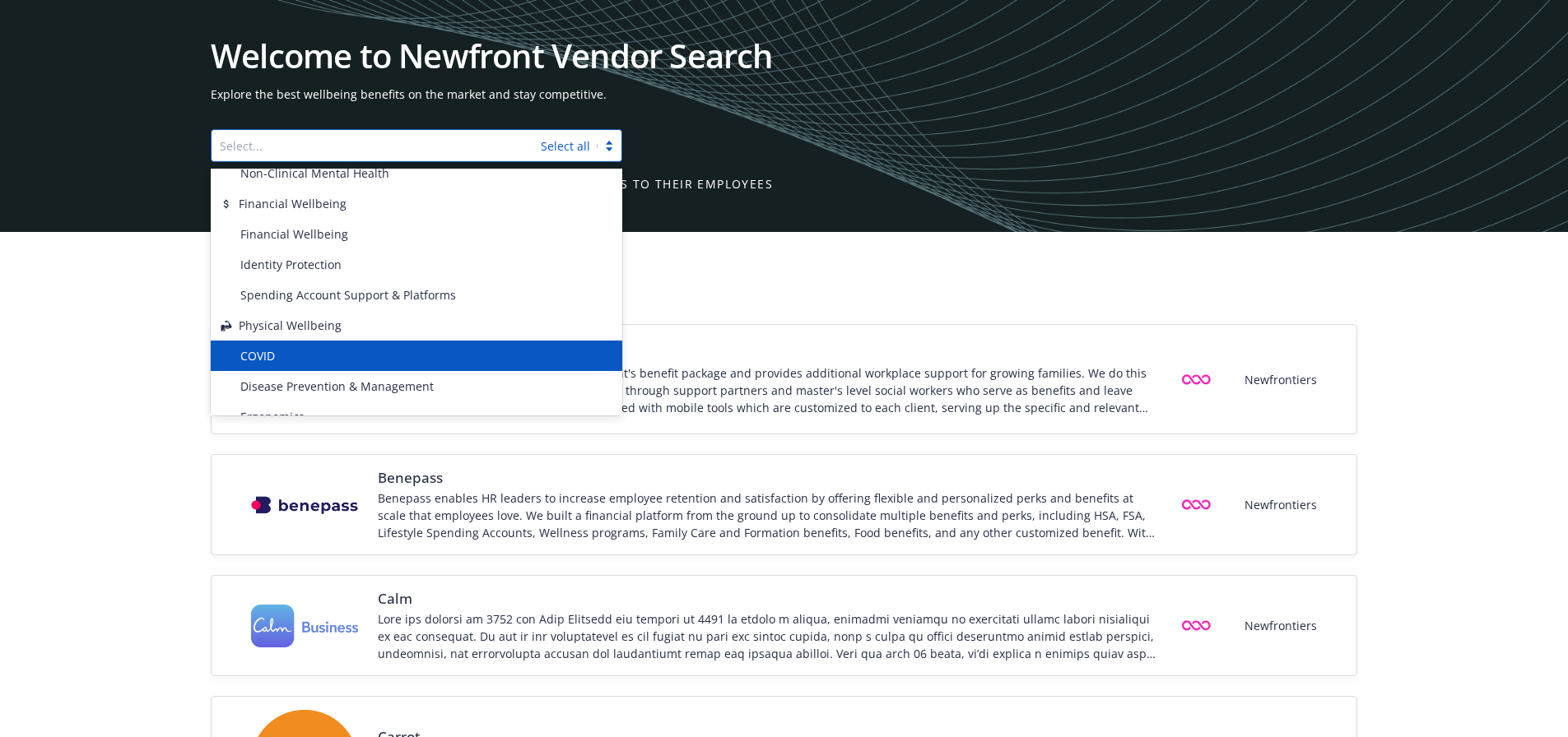
scroll to position [164, 0]
